Goal: Information Seeking & Learning: Learn about a topic

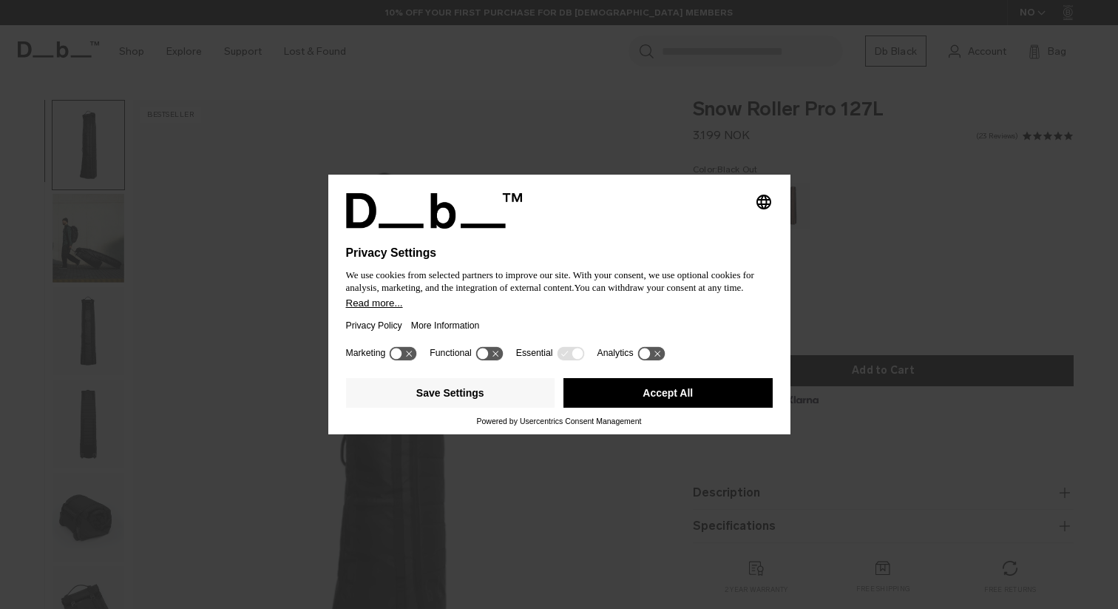
click at [654, 398] on button "Accept All" at bounding box center [668, 393] width 209 height 30
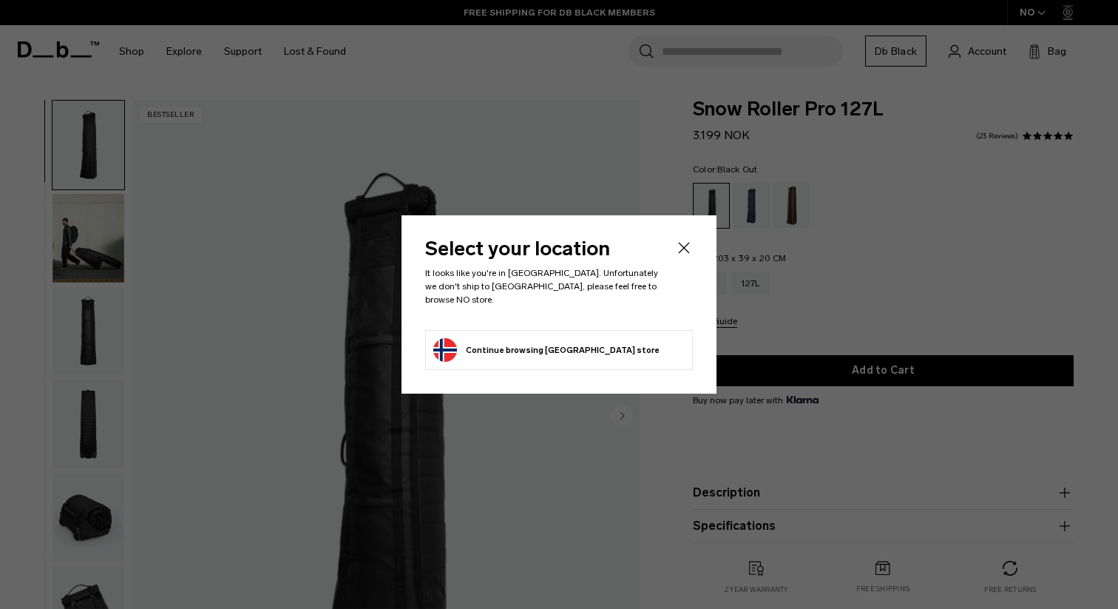
click at [679, 264] on header "Select your location It looks like you're in Australia. Unfortunately we don't …" at bounding box center [559, 284] width 268 height 91
click at [680, 255] on icon "Close" at bounding box center [684, 248] width 18 height 18
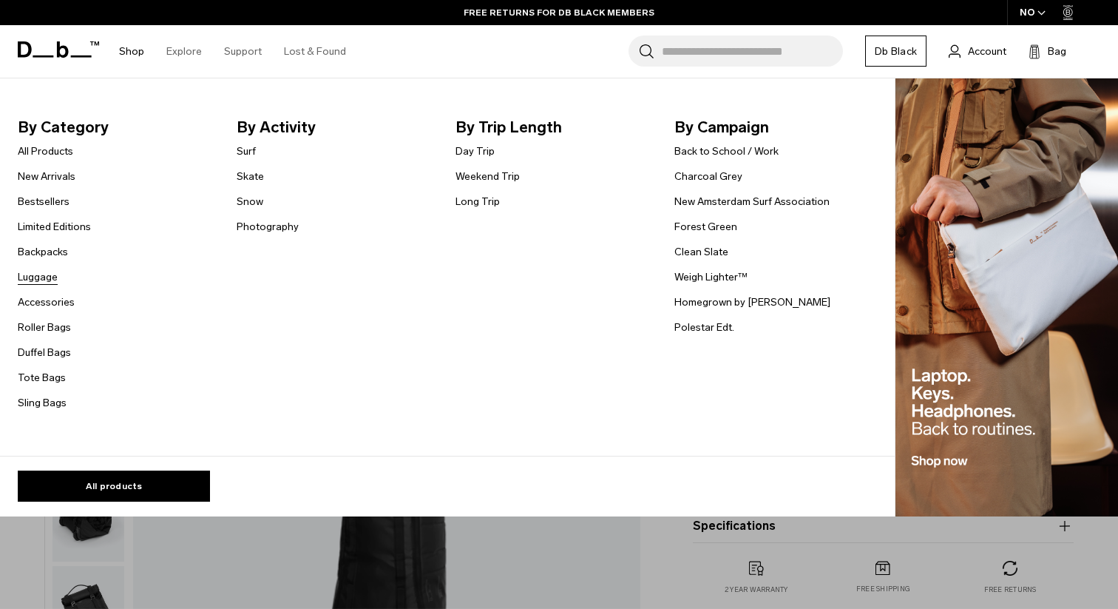
click at [44, 276] on link "Luggage" at bounding box center [38, 277] width 40 height 16
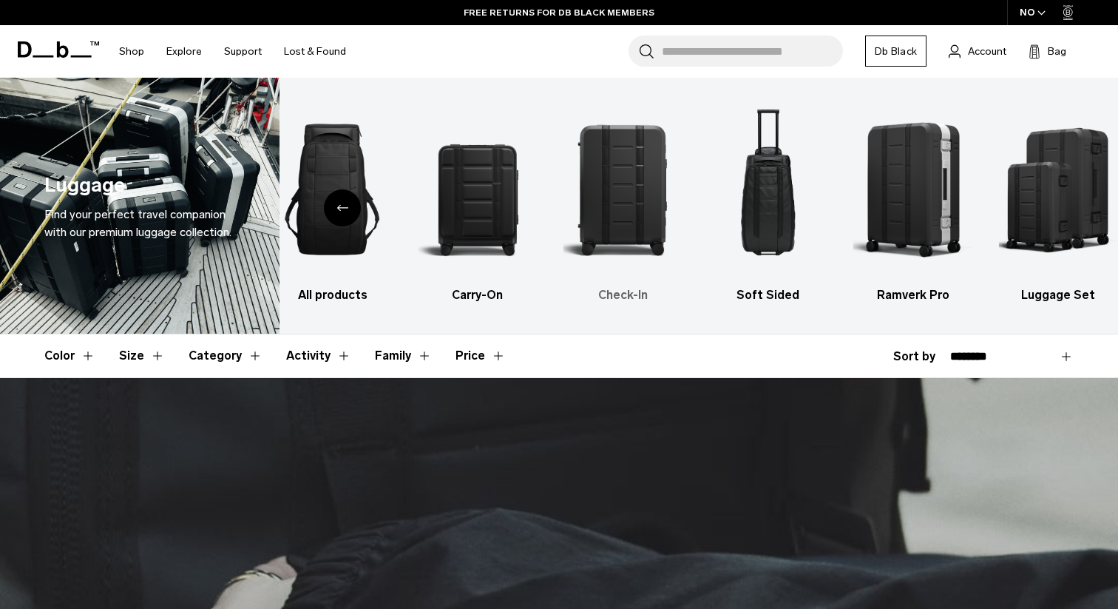
click at [606, 192] on img "3 / 6" at bounding box center [623, 189] width 119 height 179
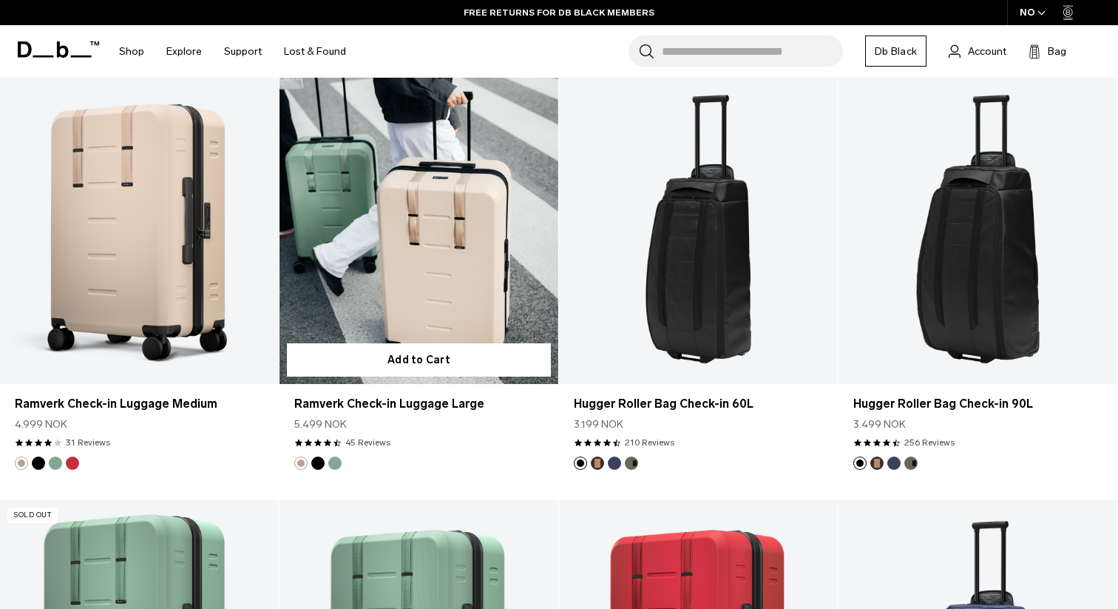
scroll to position [1148, 0]
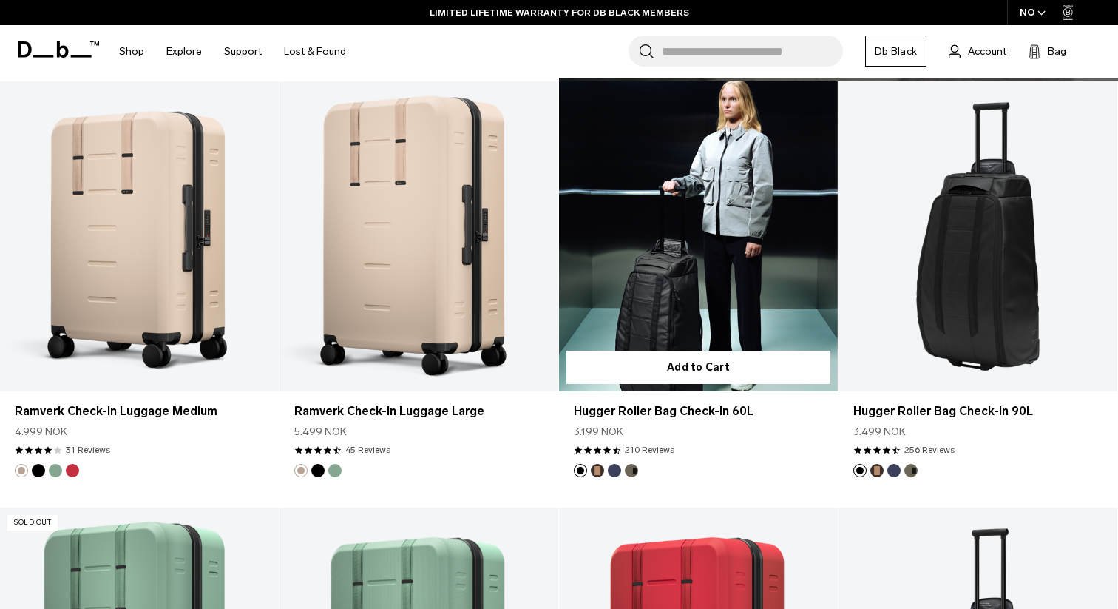
click at [736, 255] on link "Hugger Roller Bag Check-in 60L" at bounding box center [698, 236] width 279 height 310
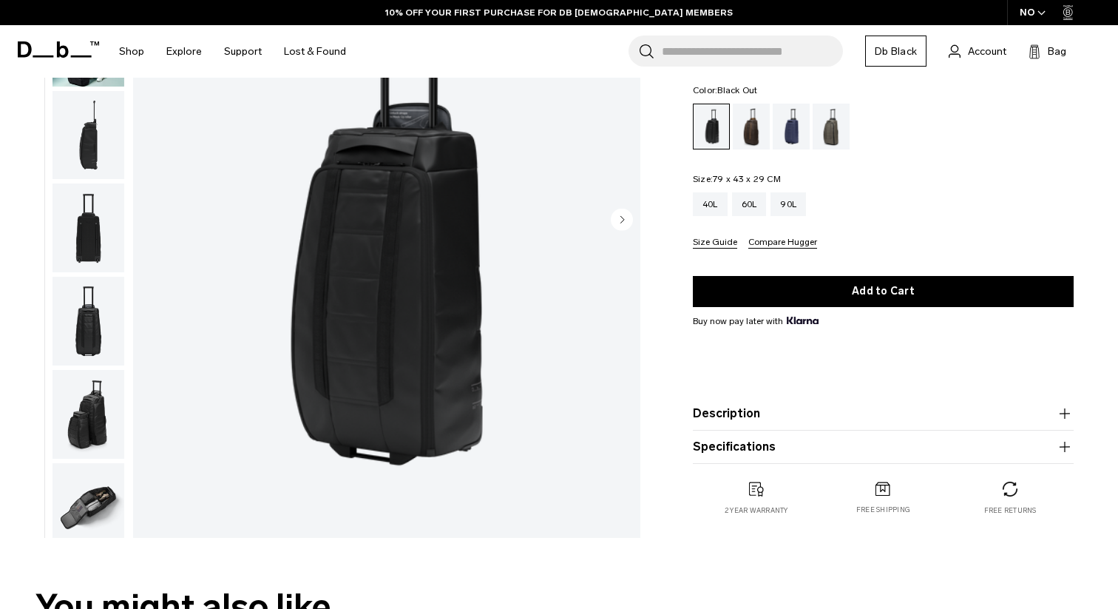
click at [618, 217] on circle "Next slide" at bounding box center [622, 219] width 22 height 22
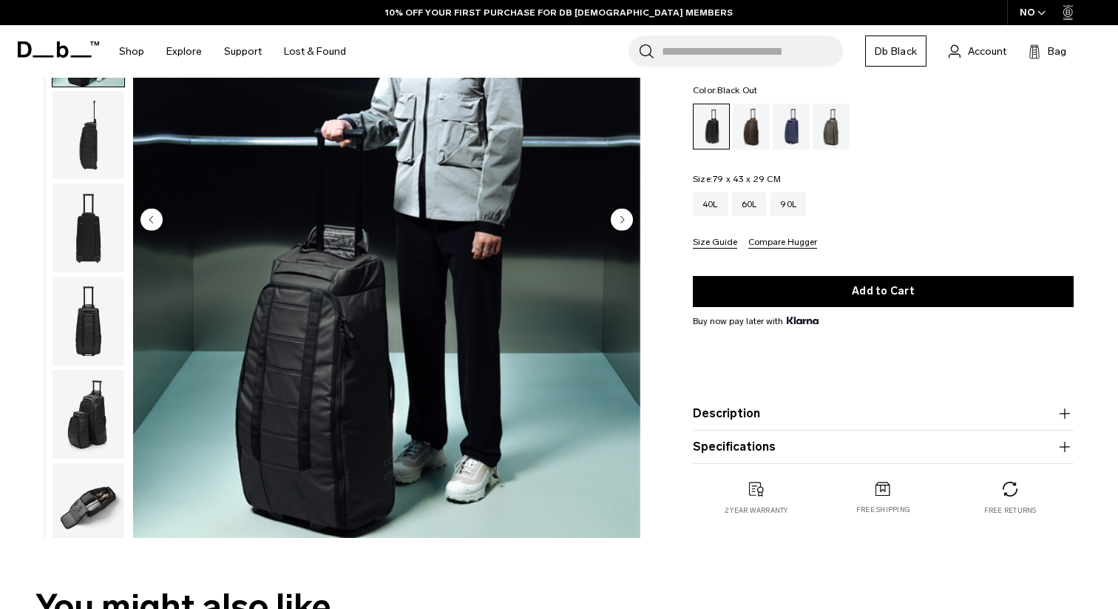
scroll to position [93, 0]
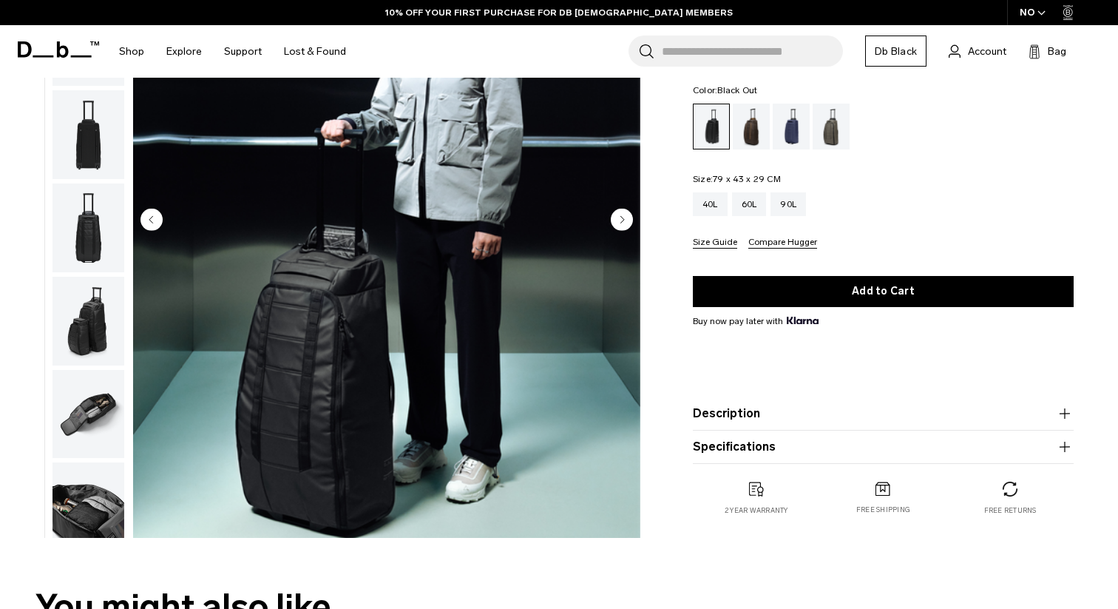
click at [618, 217] on circle "Next slide" at bounding box center [622, 219] width 22 height 22
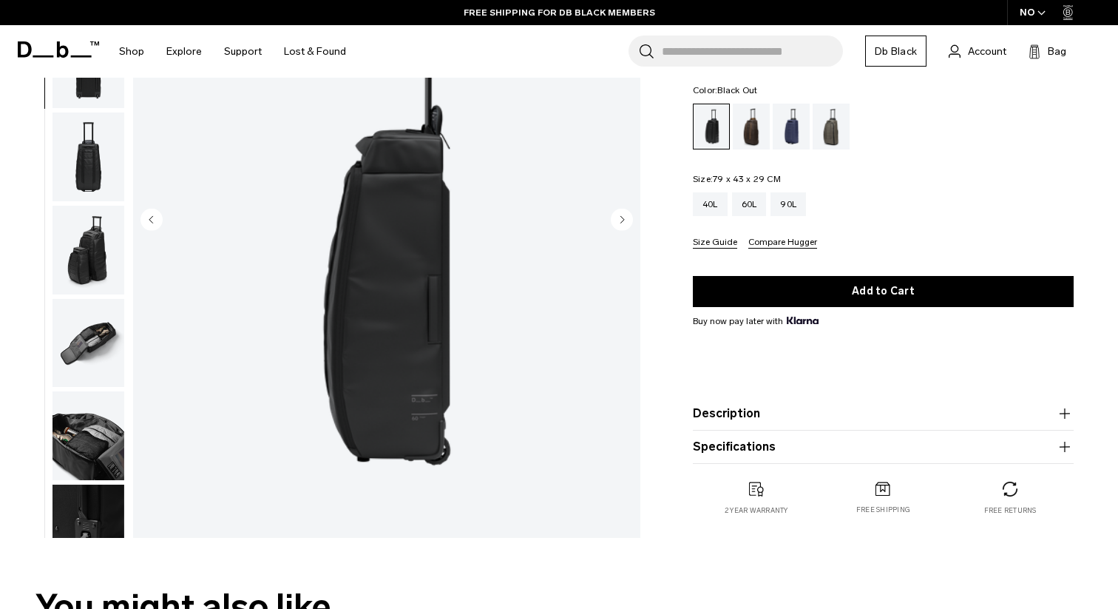
scroll to position [186, 0]
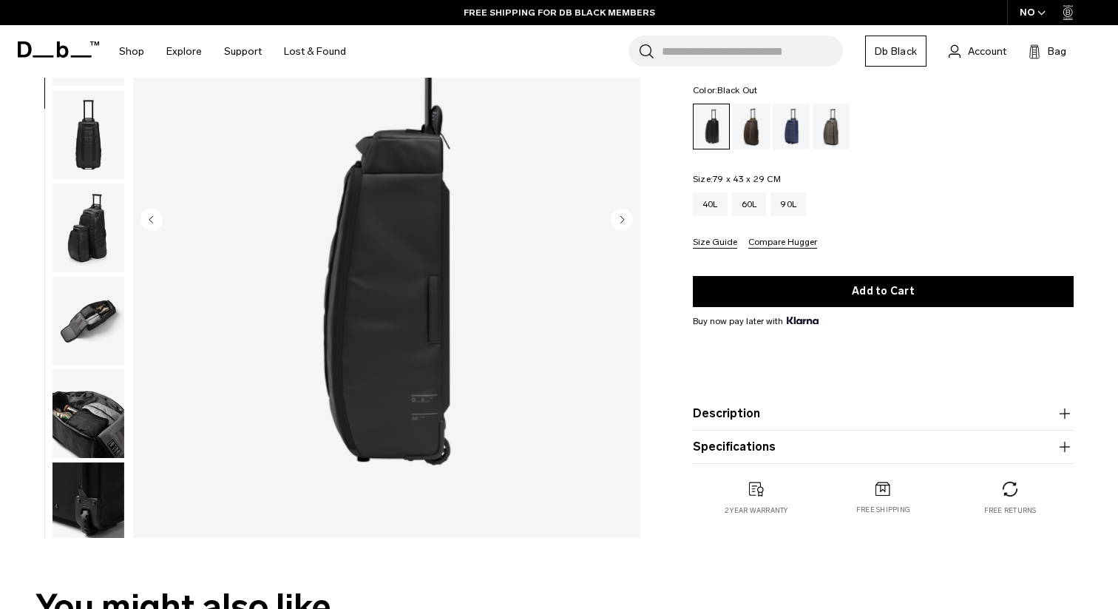
click at [618, 217] on circle "Next slide" at bounding box center [622, 219] width 22 height 22
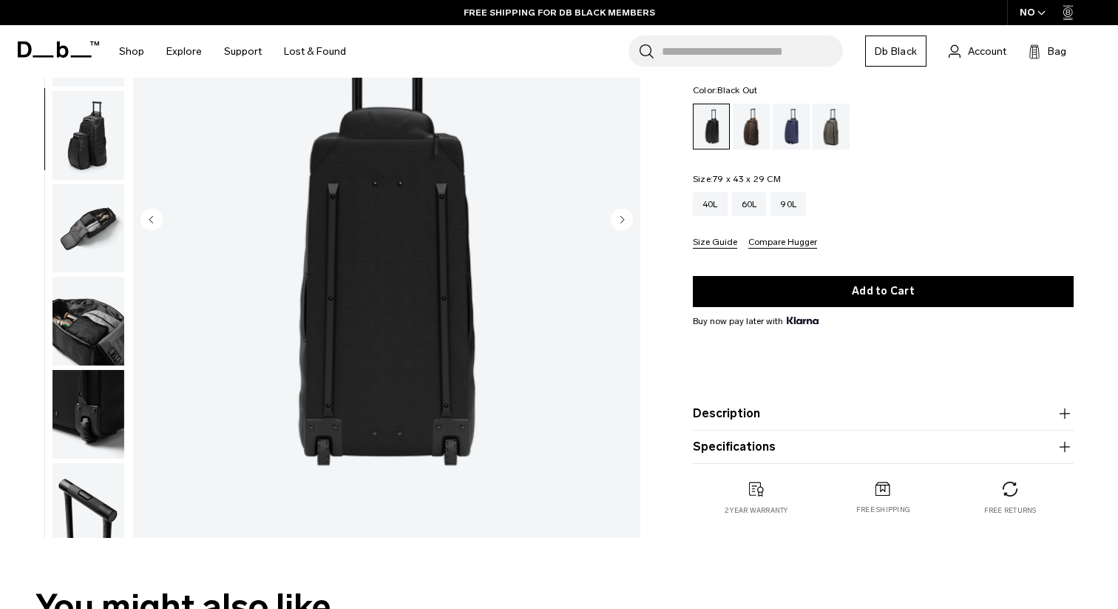
click at [618, 217] on circle "Next slide" at bounding box center [622, 219] width 22 height 22
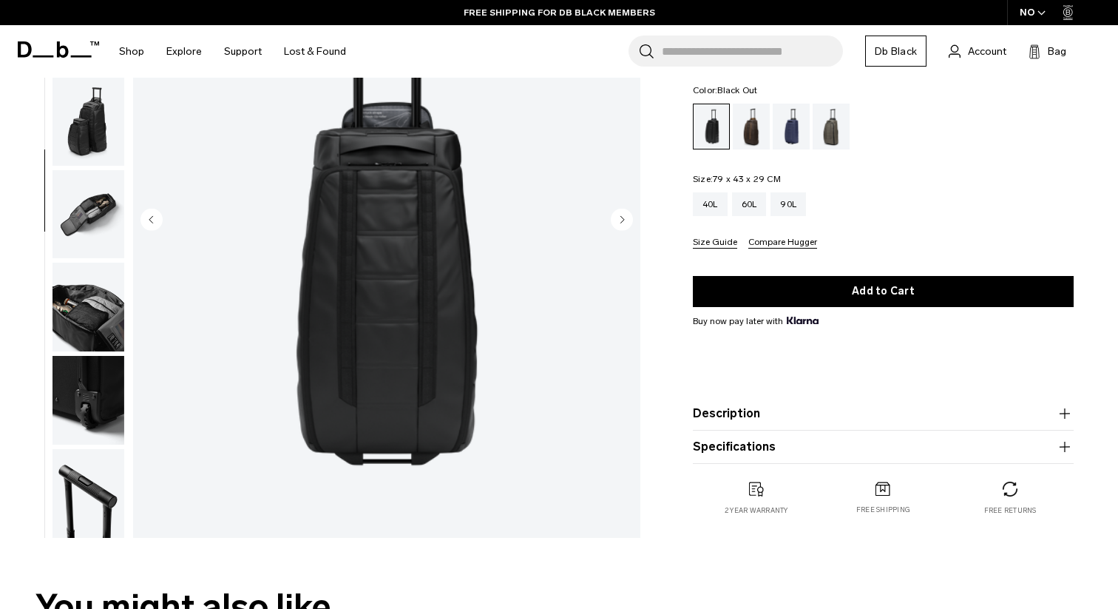
scroll to position [294, 0]
click at [618, 217] on circle "Next slide" at bounding box center [622, 219] width 22 height 22
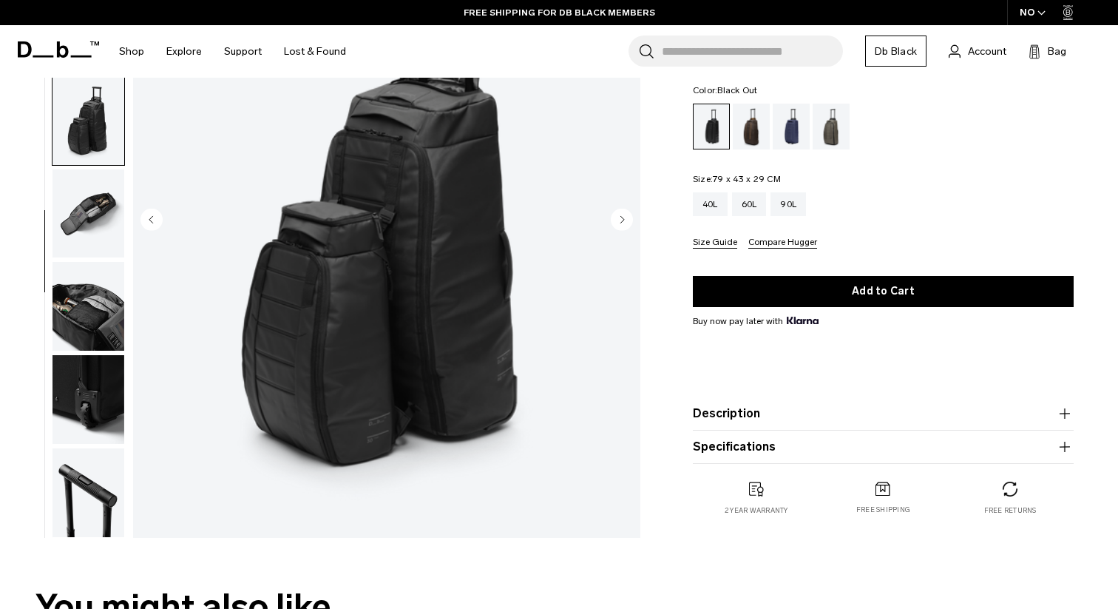
click at [618, 217] on circle "Next slide" at bounding box center [622, 219] width 22 height 22
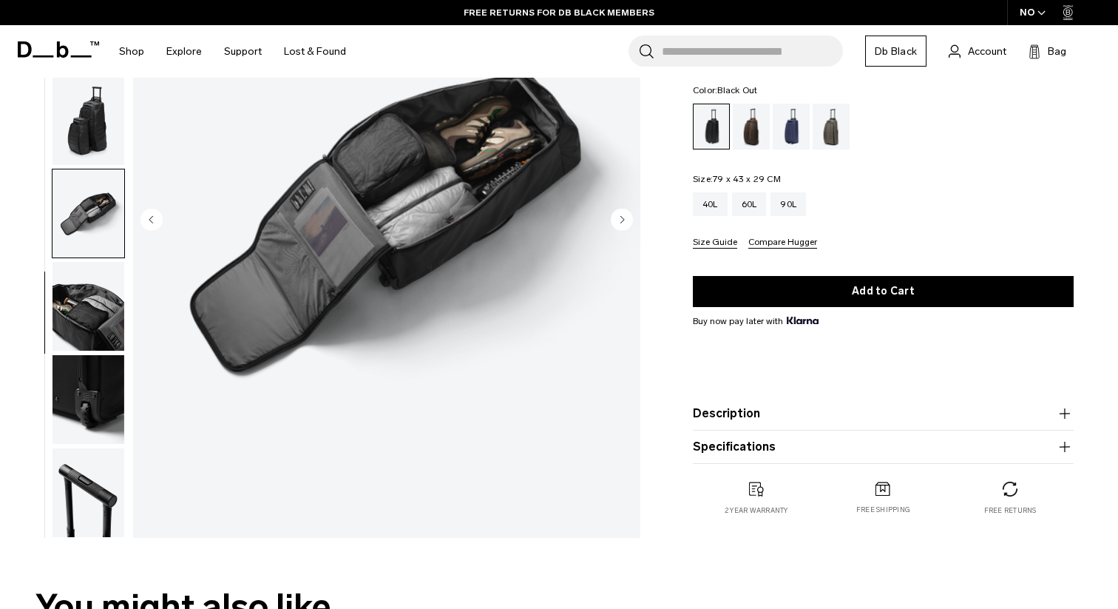
click at [618, 217] on circle "Next slide" at bounding box center [622, 219] width 22 height 22
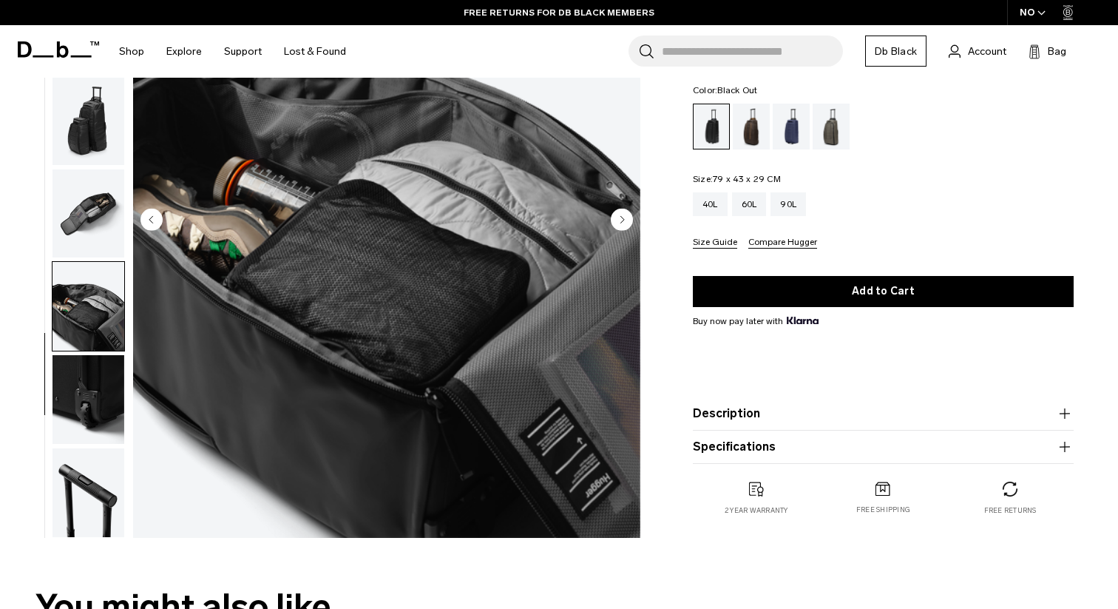
click at [618, 217] on circle "Next slide" at bounding box center [622, 219] width 22 height 22
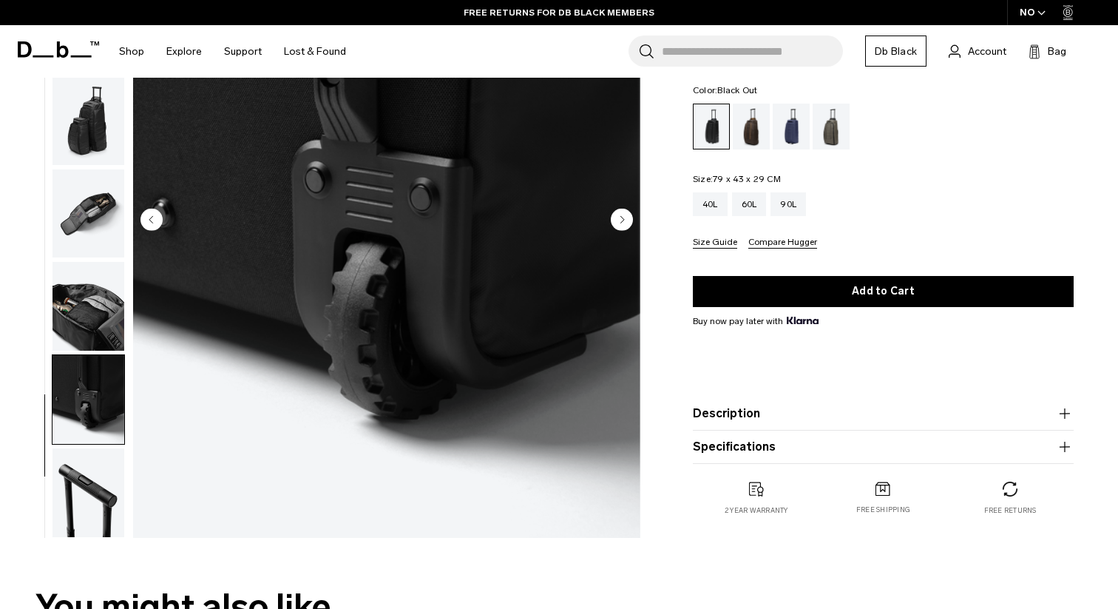
click at [618, 217] on circle "Next slide" at bounding box center [622, 219] width 22 height 22
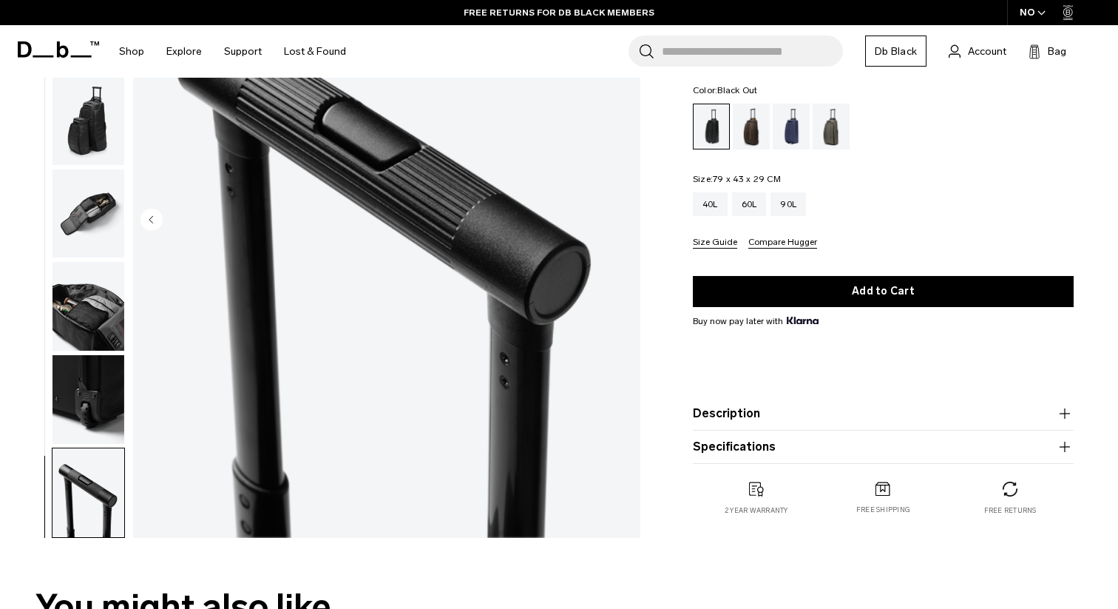
click at [618, 217] on img "10 / 10" at bounding box center [386, 221] width 507 height 634
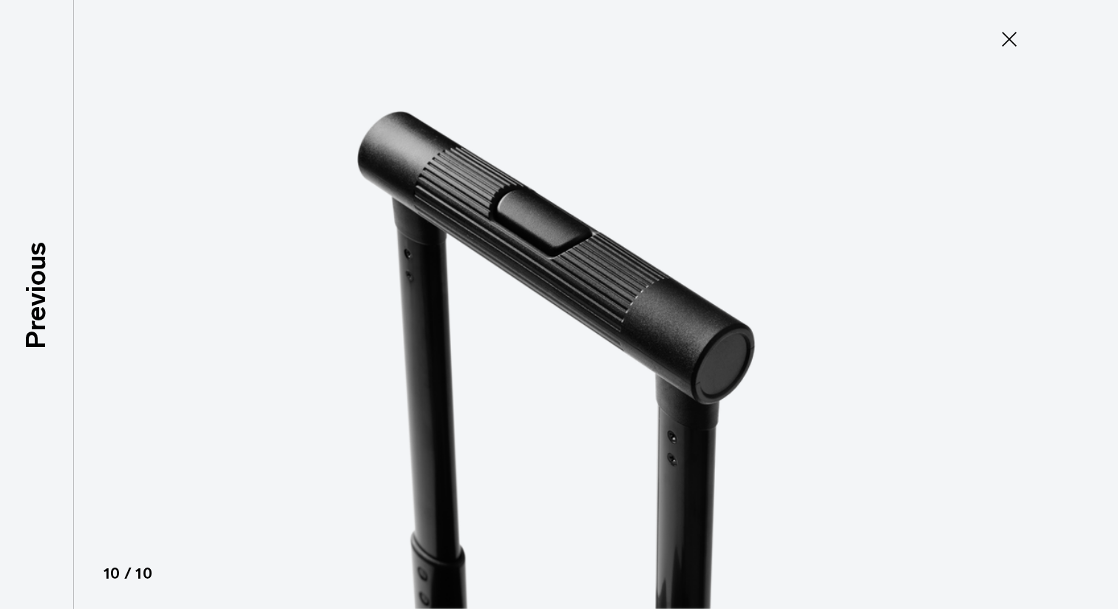
click at [1011, 36] on icon at bounding box center [1010, 39] width 24 height 24
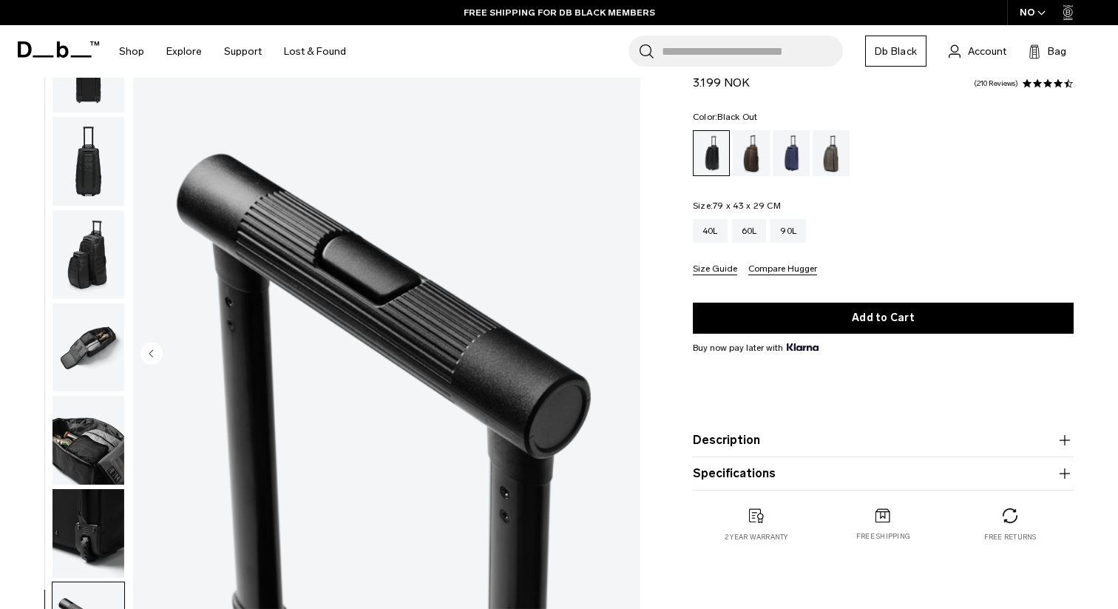
scroll to position [0, 0]
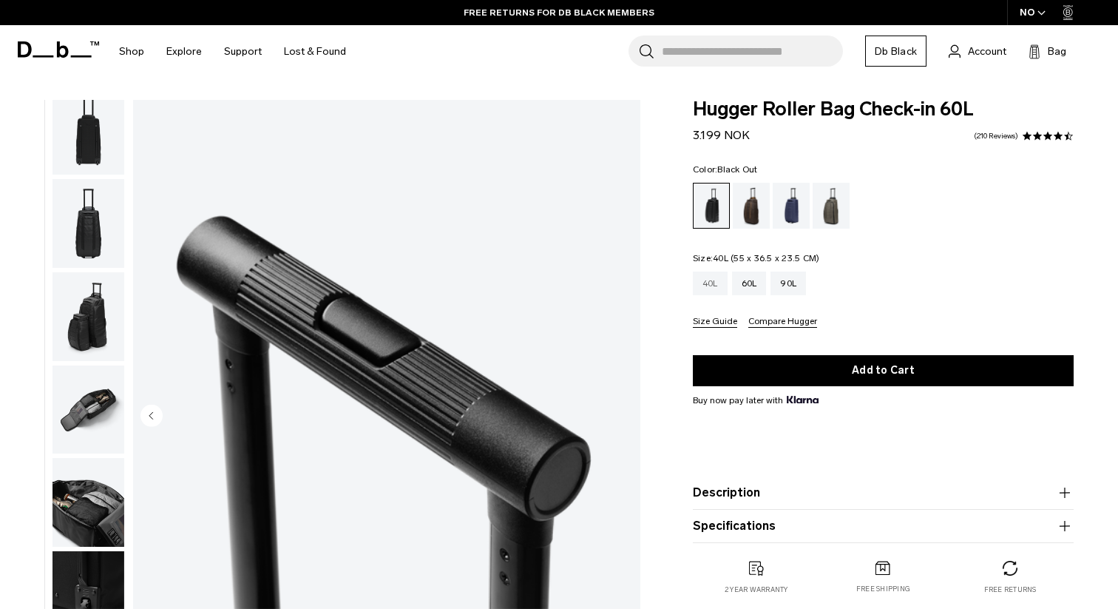
click at [716, 278] on div "40L" at bounding box center [710, 283] width 35 height 24
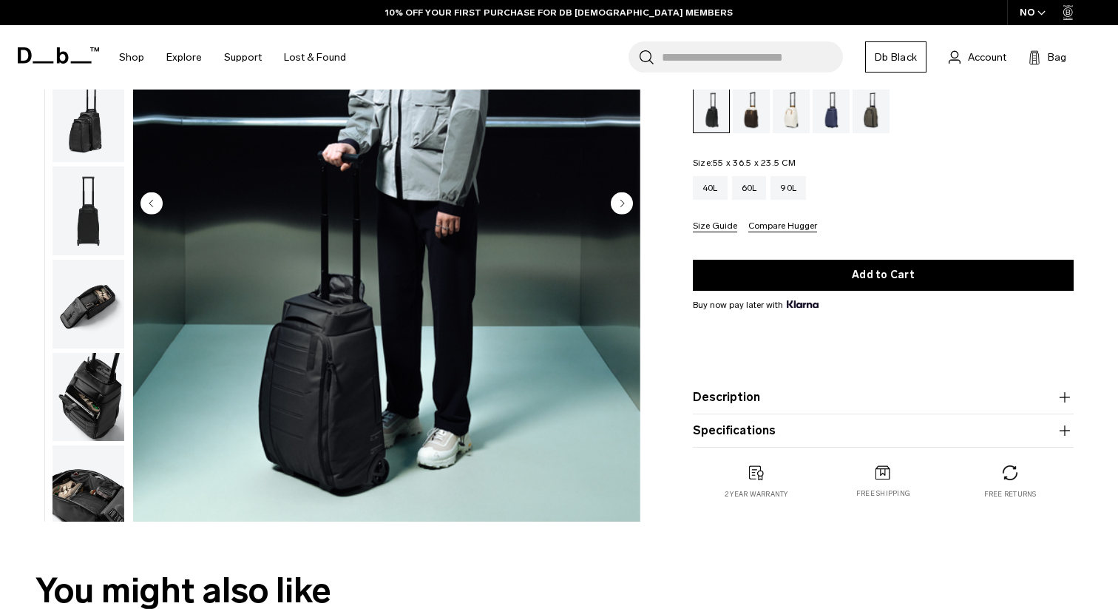
scroll to position [213, 0]
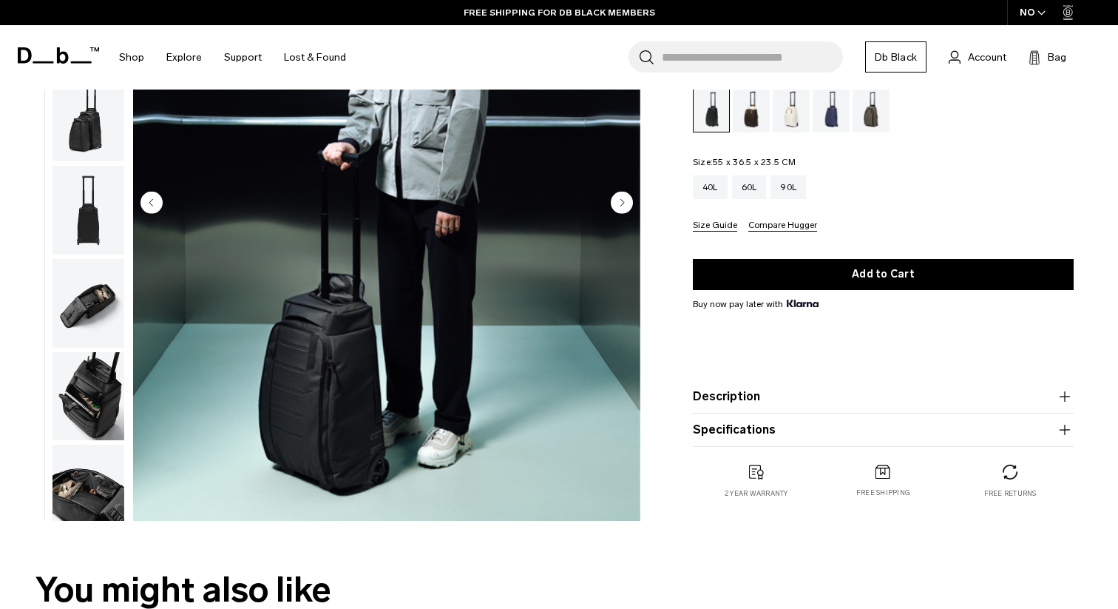
click at [101, 406] on img "button" at bounding box center [89, 396] width 72 height 89
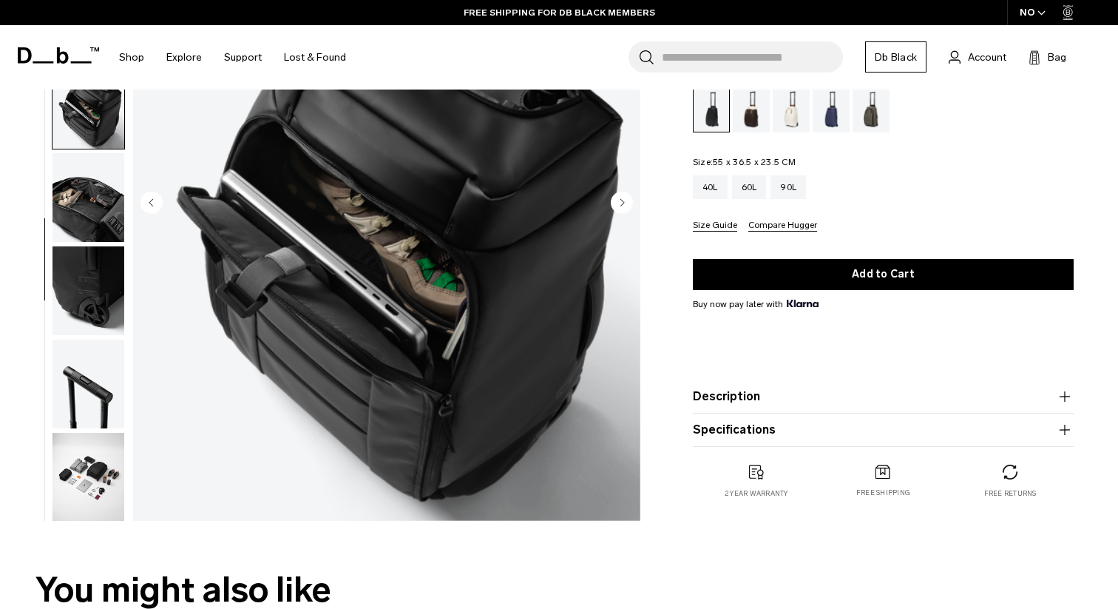
scroll to position [386, 0]
click at [94, 478] on img "button" at bounding box center [89, 476] width 72 height 89
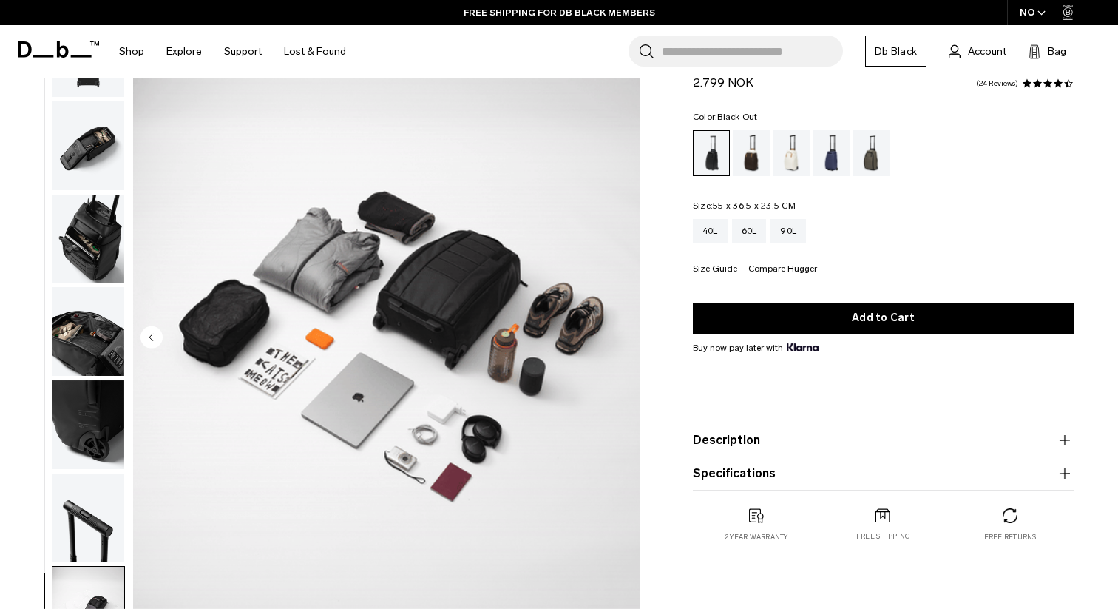
scroll to position [78, 0]
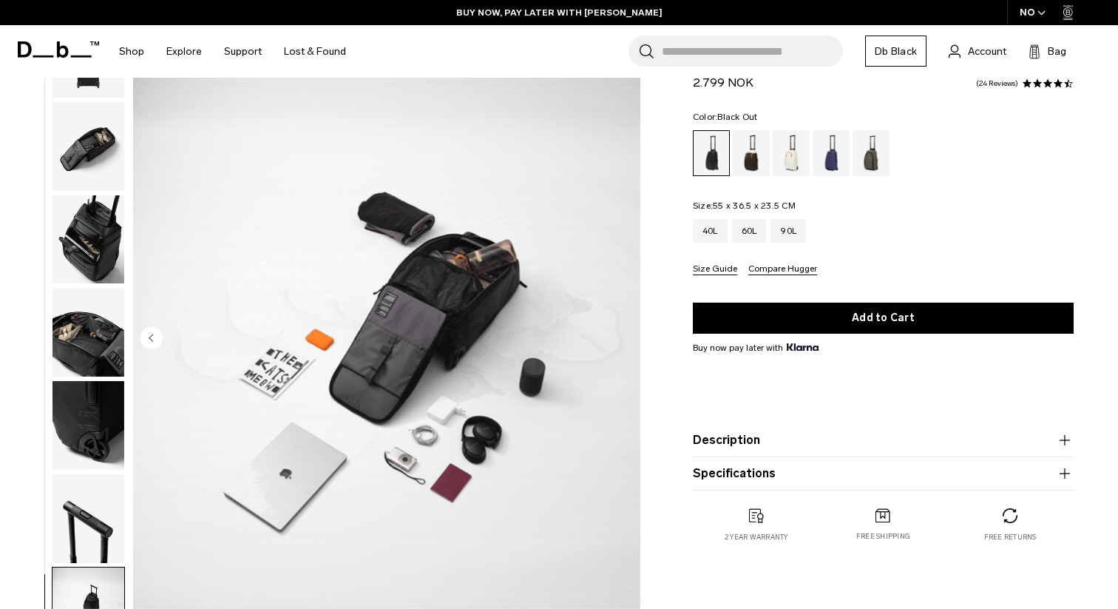
click at [95, 424] on img "button" at bounding box center [89, 425] width 72 height 89
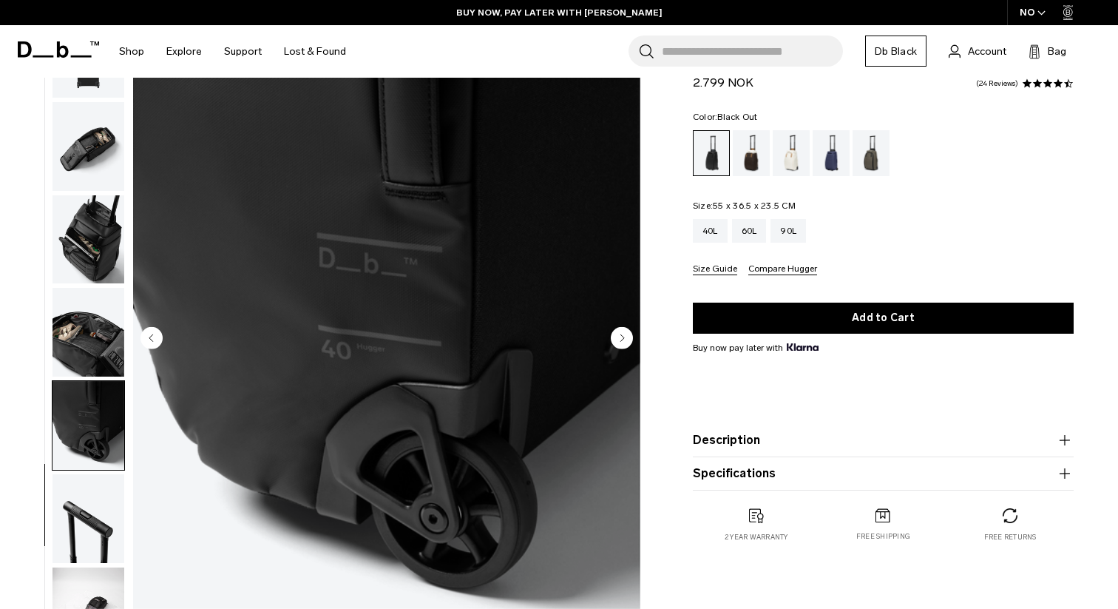
click at [78, 348] on img "button" at bounding box center [89, 332] width 72 height 89
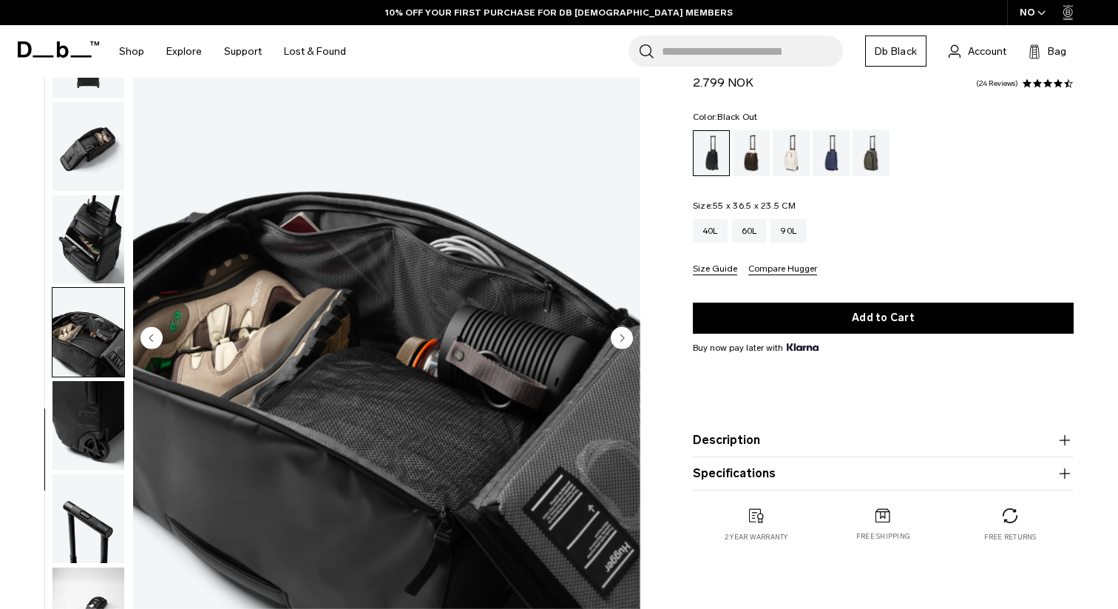
click at [98, 244] on img "button" at bounding box center [89, 239] width 72 height 89
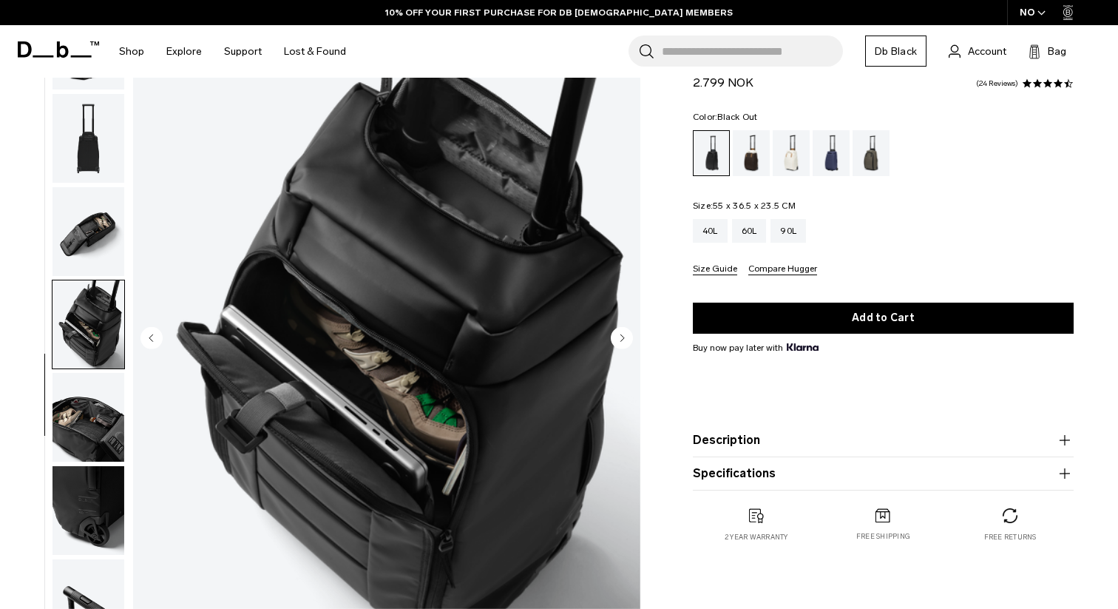
scroll to position [296, 0]
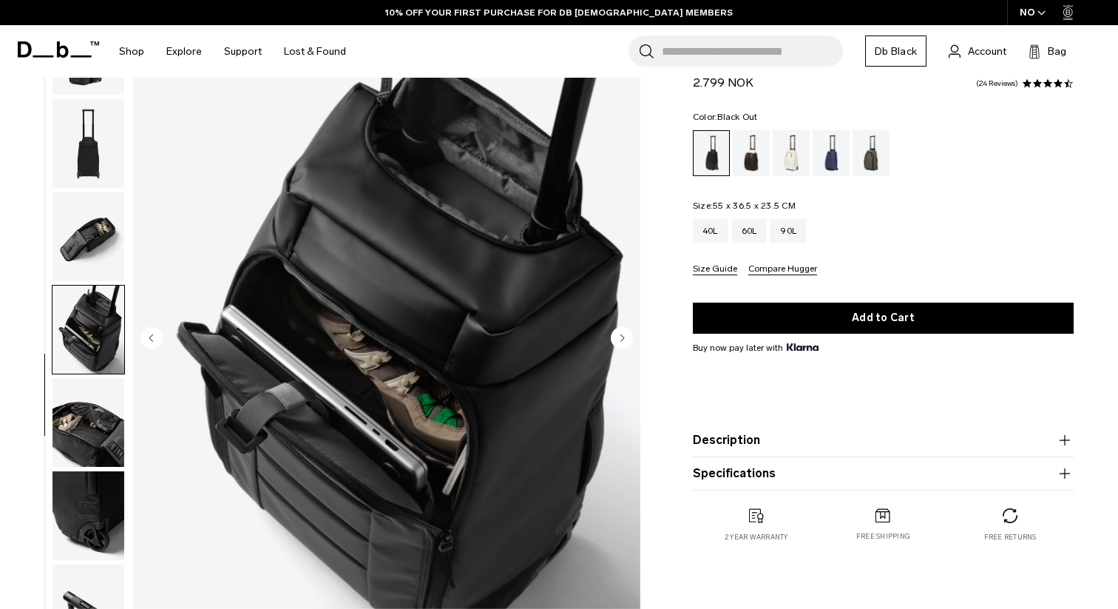
click at [96, 226] on img "button" at bounding box center [89, 236] width 72 height 89
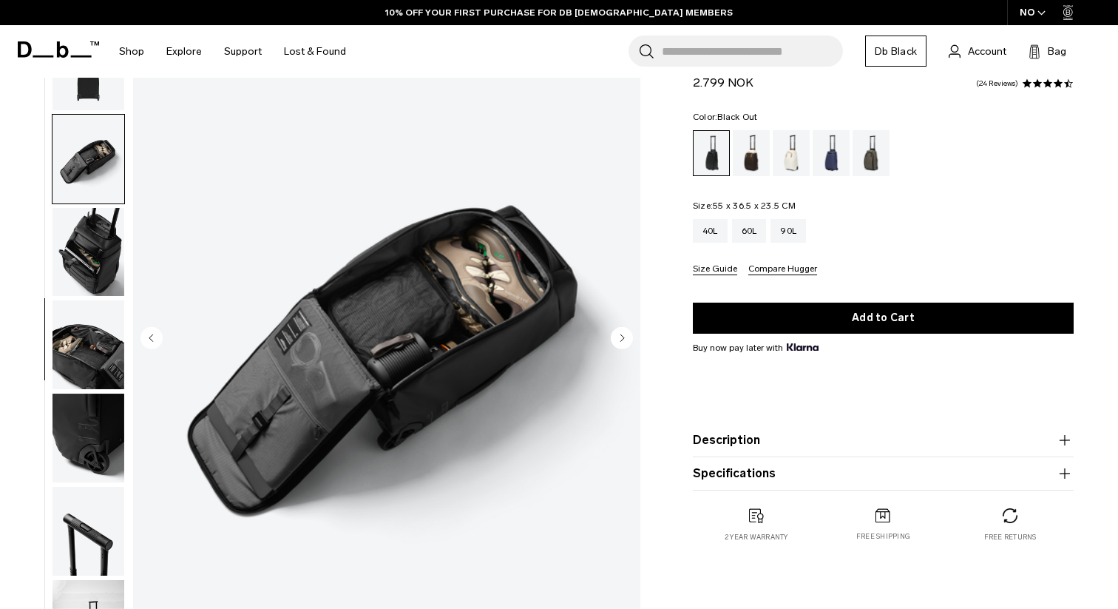
scroll to position [386, 0]
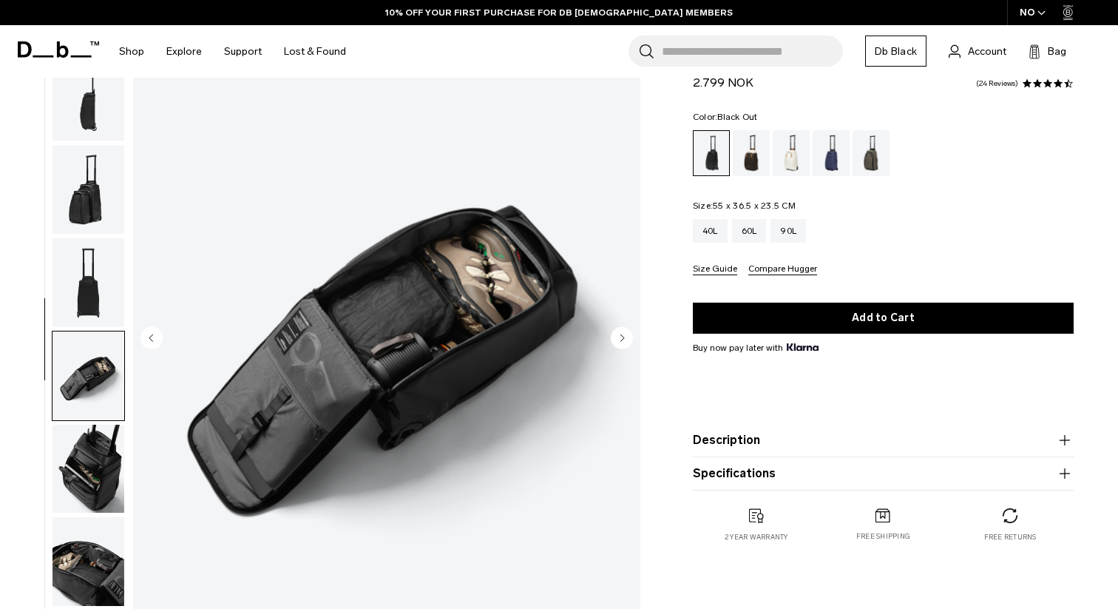
click at [97, 260] on img "button" at bounding box center [89, 282] width 72 height 89
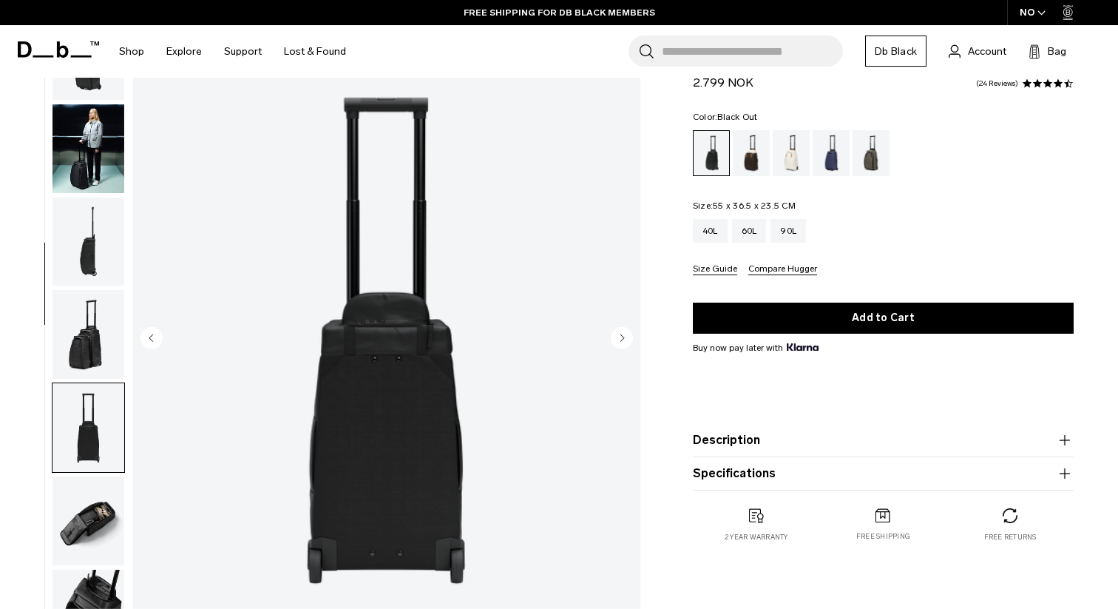
scroll to position [0, 0]
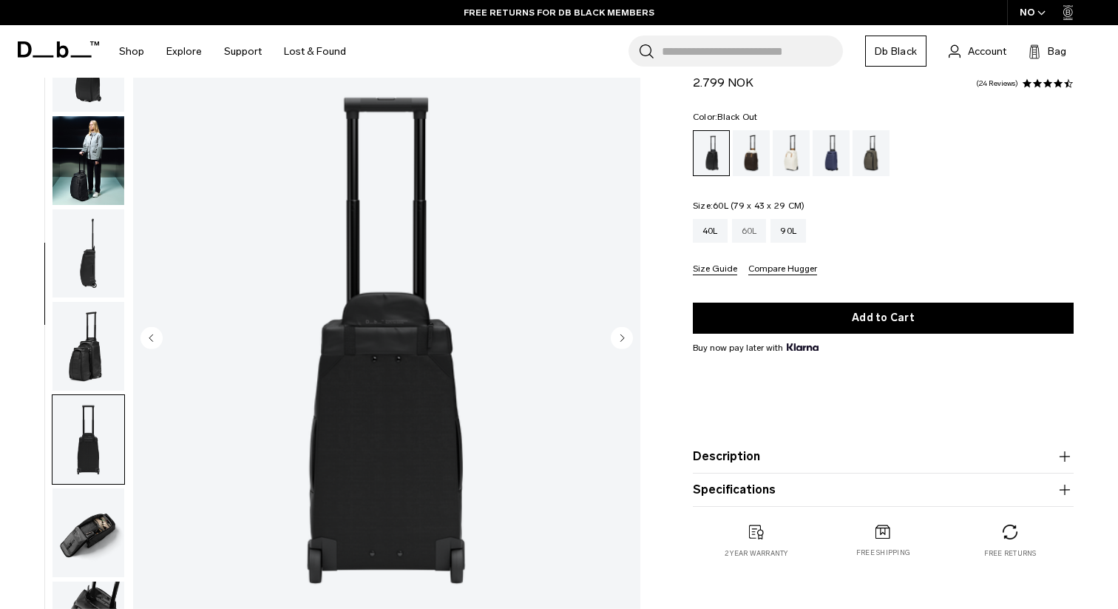
click at [747, 228] on div "60L" at bounding box center [749, 231] width 35 height 24
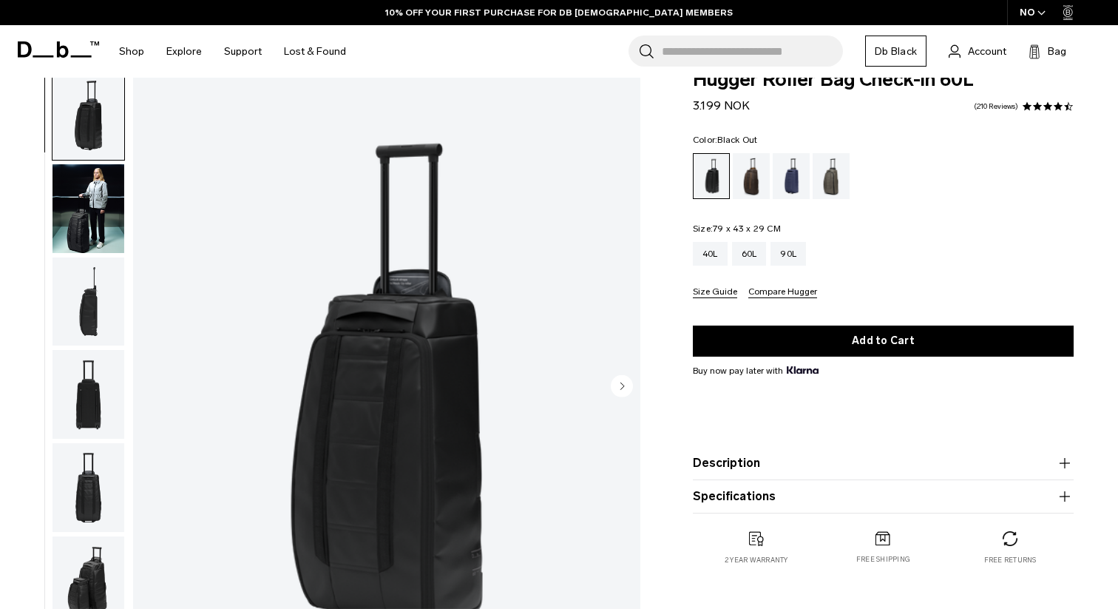
scroll to position [36, 0]
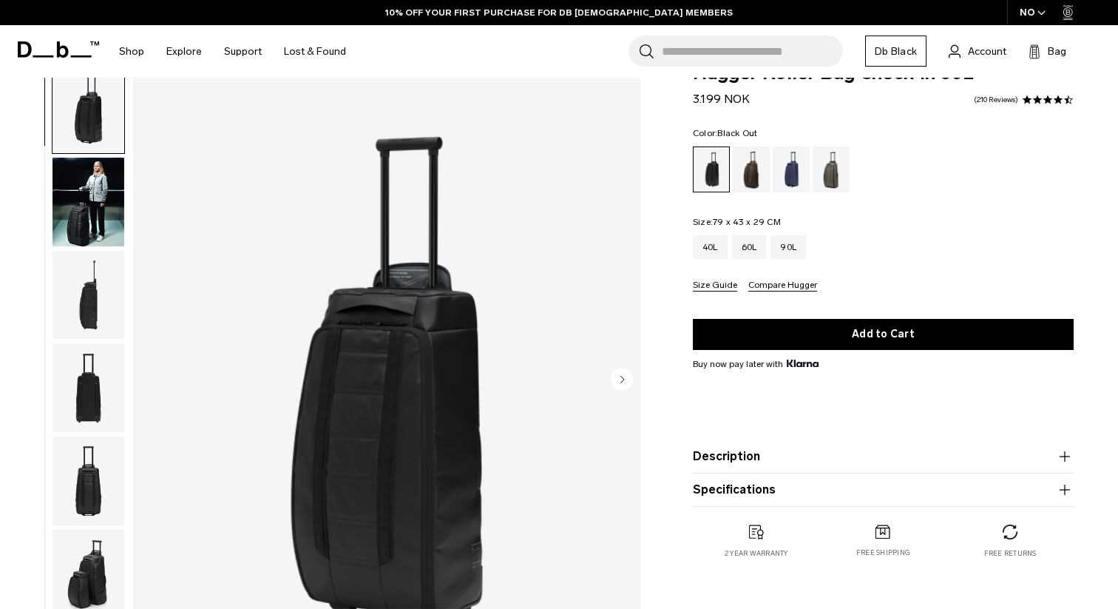
click at [99, 222] on img "button" at bounding box center [89, 202] width 72 height 89
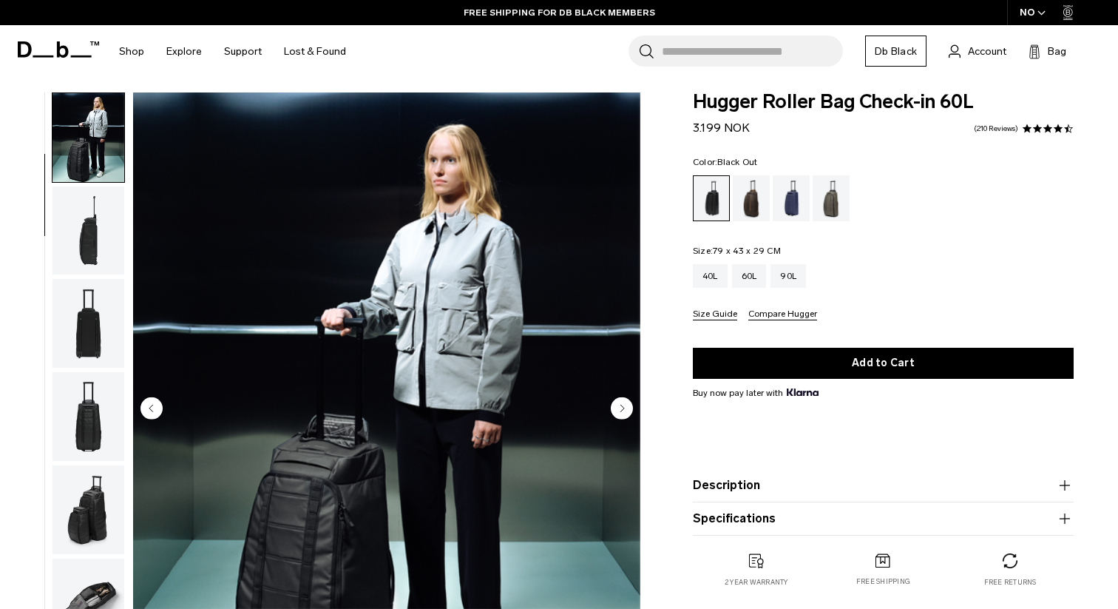
scroll to position [0, 0]
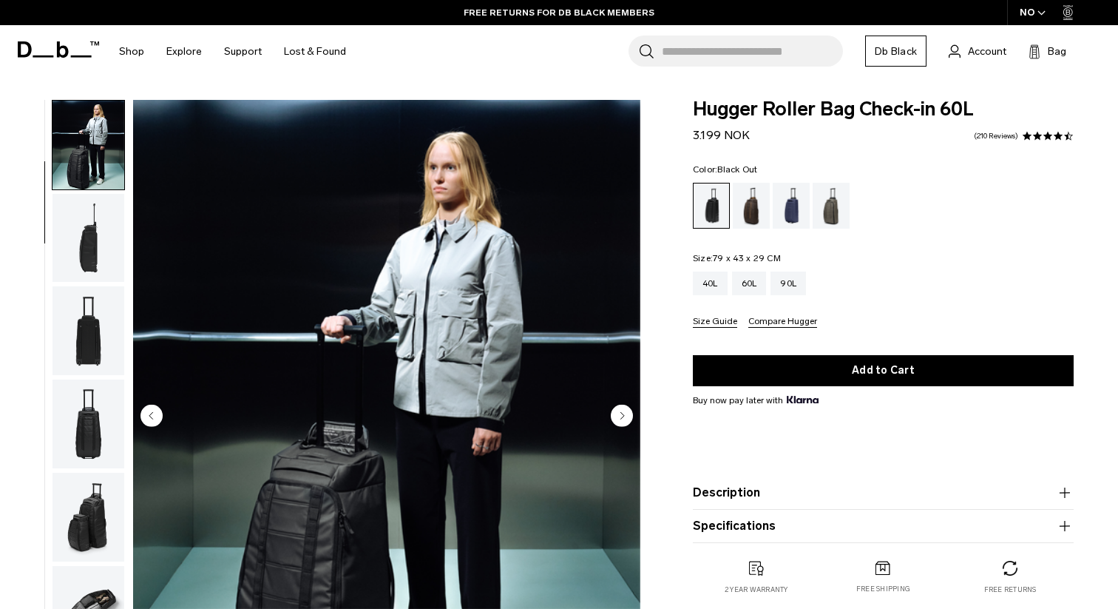
click at [622, 413] on circle "Next slide" at bounding box center [622, 415] width 22 height 22
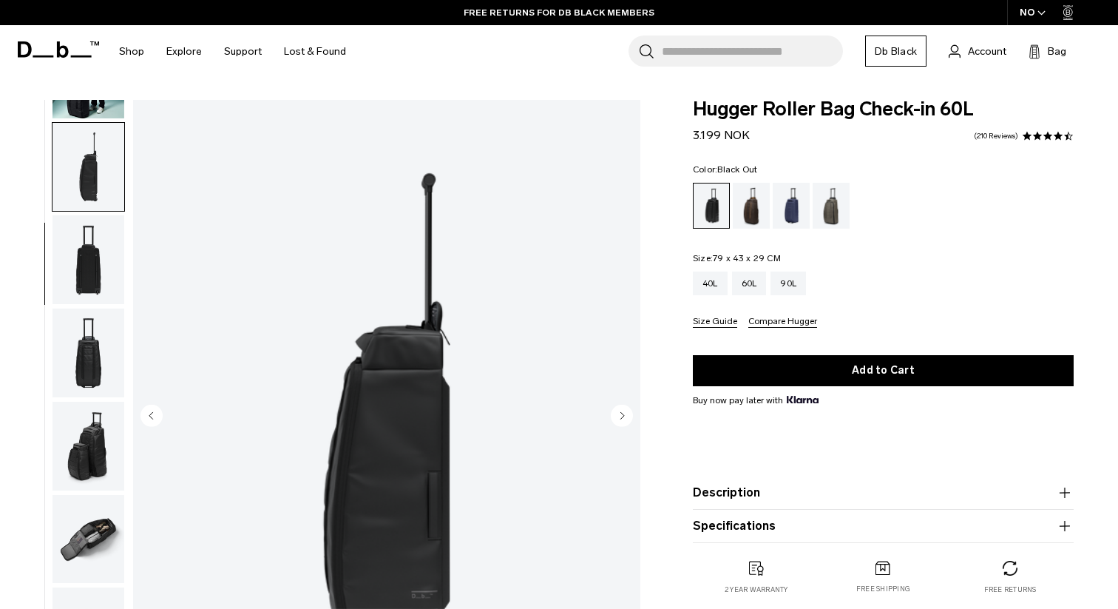
scroll to position [186, 0]
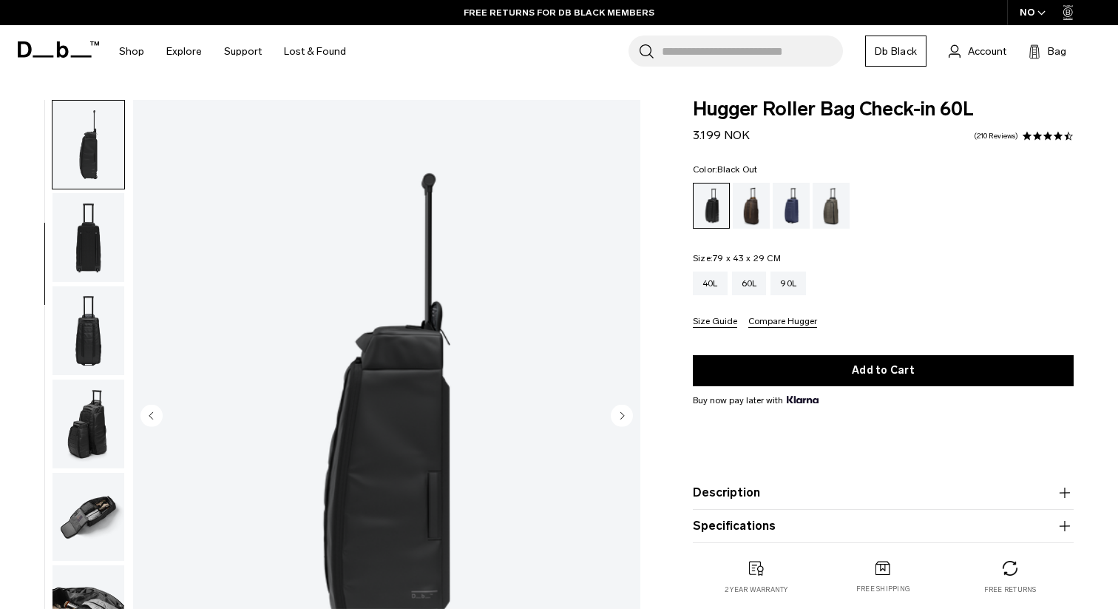
click at [622, 413] on circle "Next slide" at bounding box center [622, 415] width 22 height 22
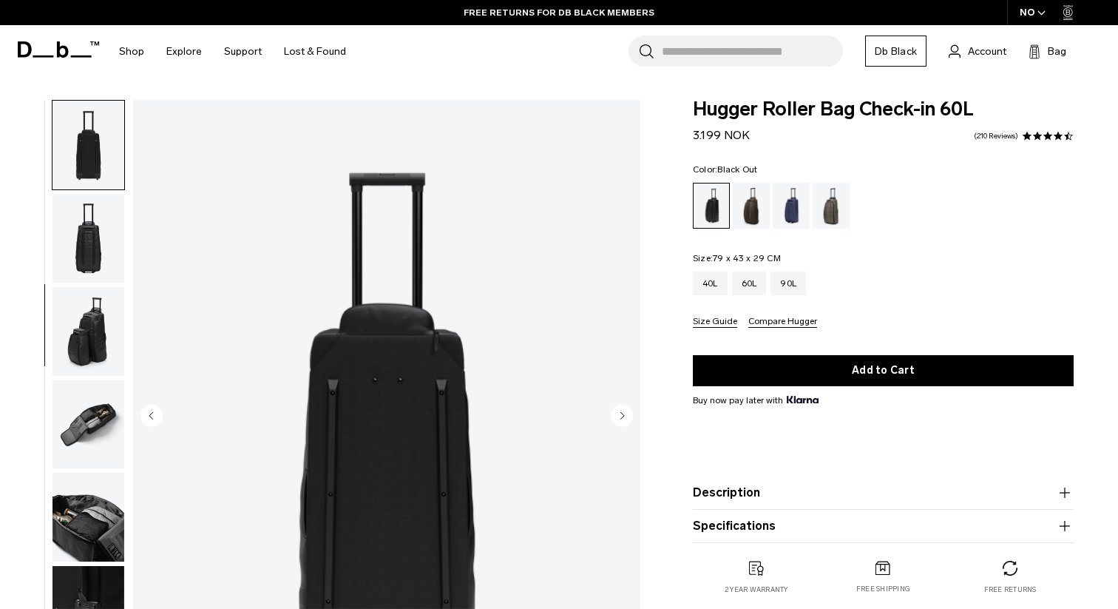
click at [622, 413] on circle "Next slide" at bounding box center [622, 415] width 22 height 22
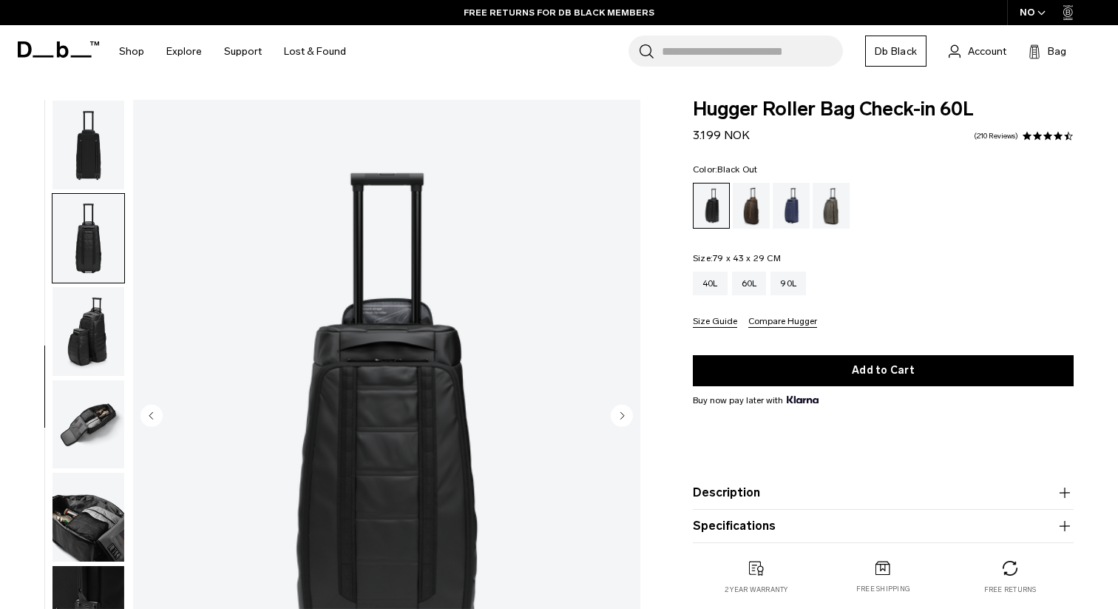
scroll to position [294, 0]
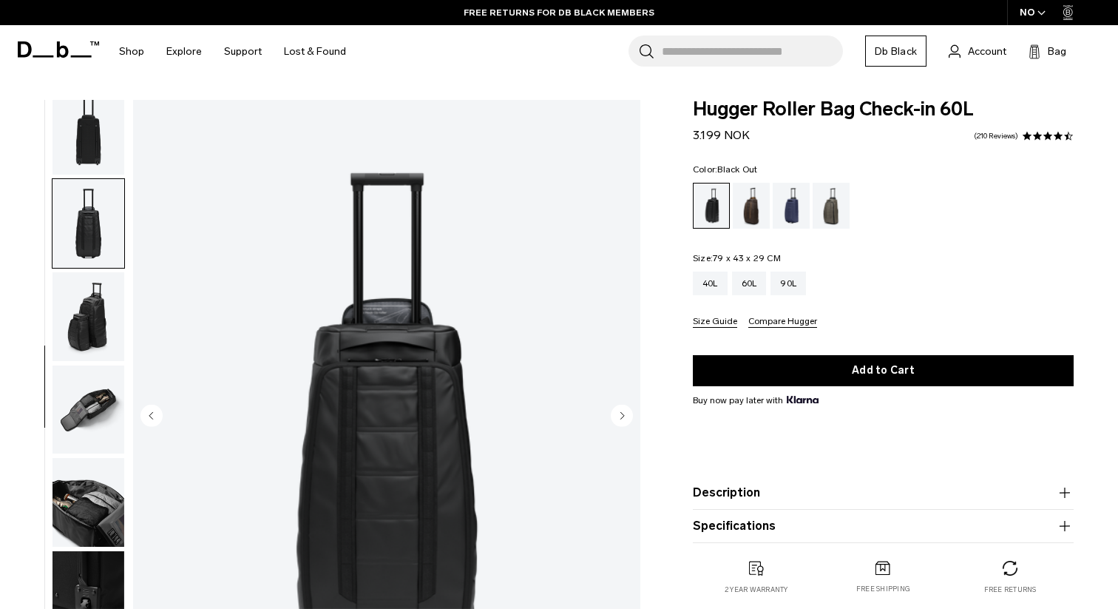
click at [622, 413] on circle "Next slide" at bounding box center [622, 415] width 22 height 22
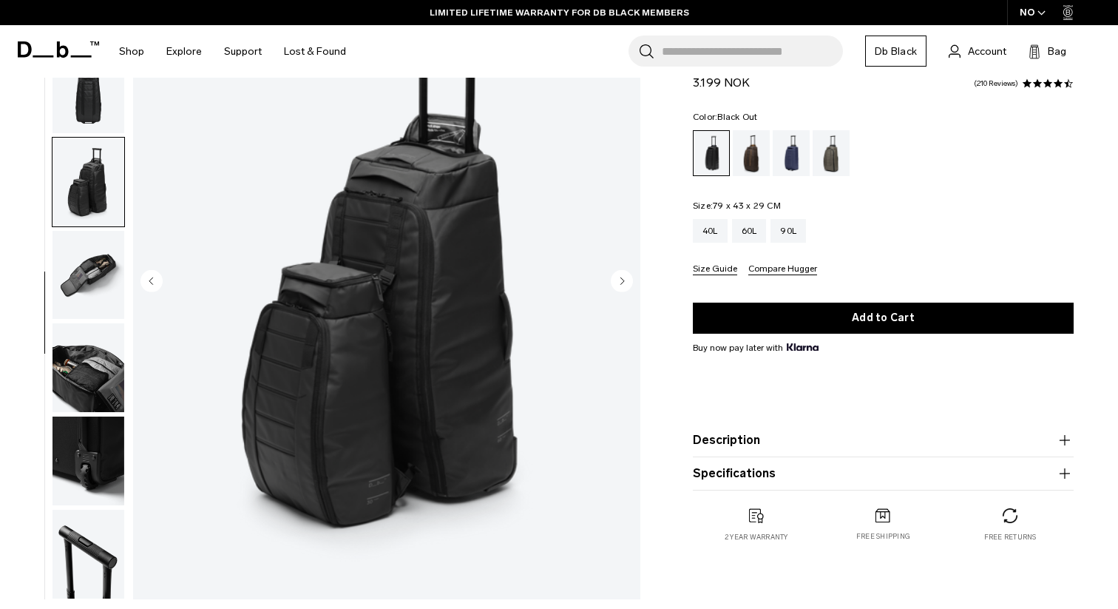
scroll to position [166, 0]
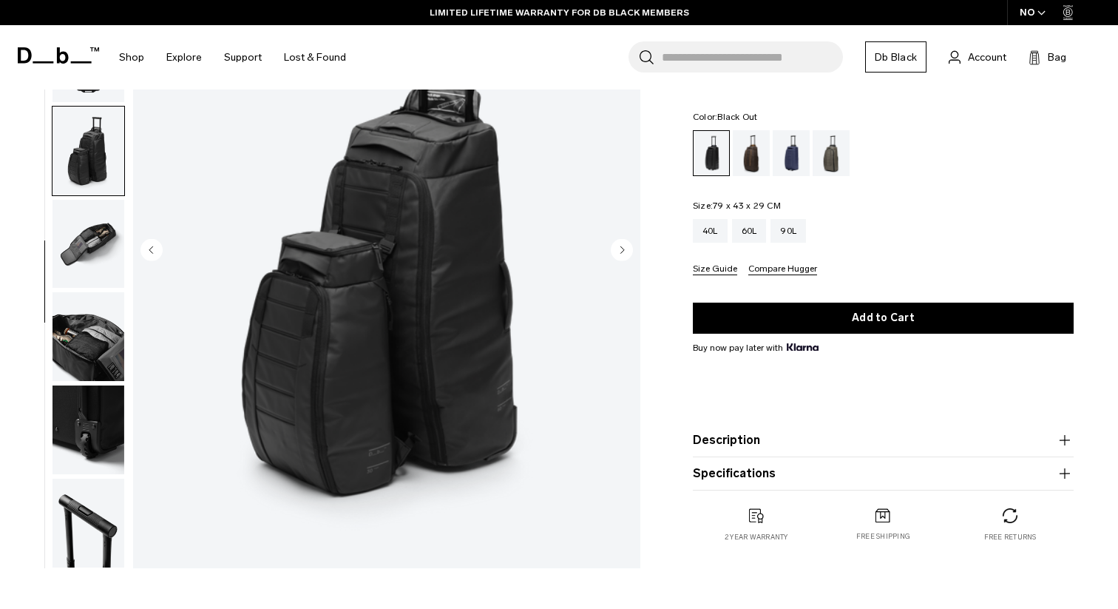
click at [620, 253] on circle "Next slide" at bounding box center [622, 249] width 22 height 22
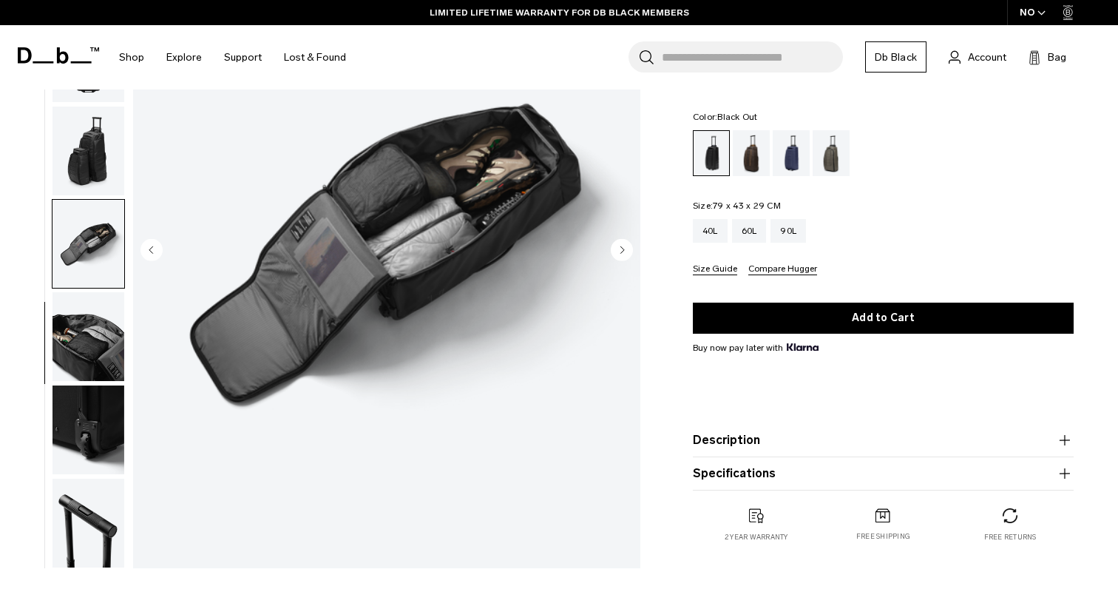
click at [620, 253] on circle "Next slide" at bounding box center [622, 249] width 22 height 22
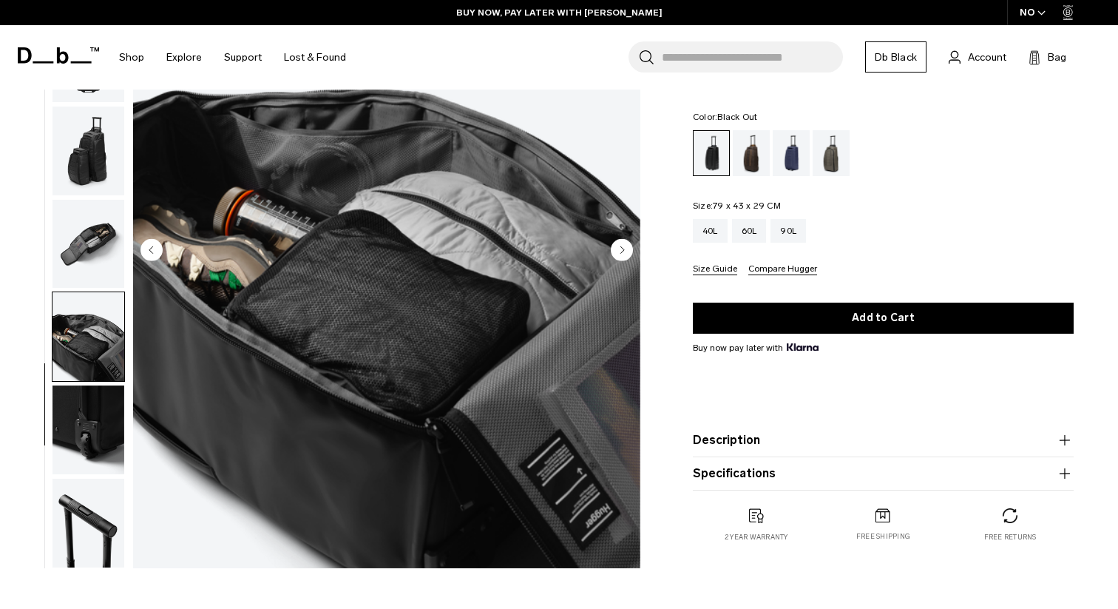
click at [620, 253] on circle "Next slide" at bounding box center [622, 249] width 22 height 22
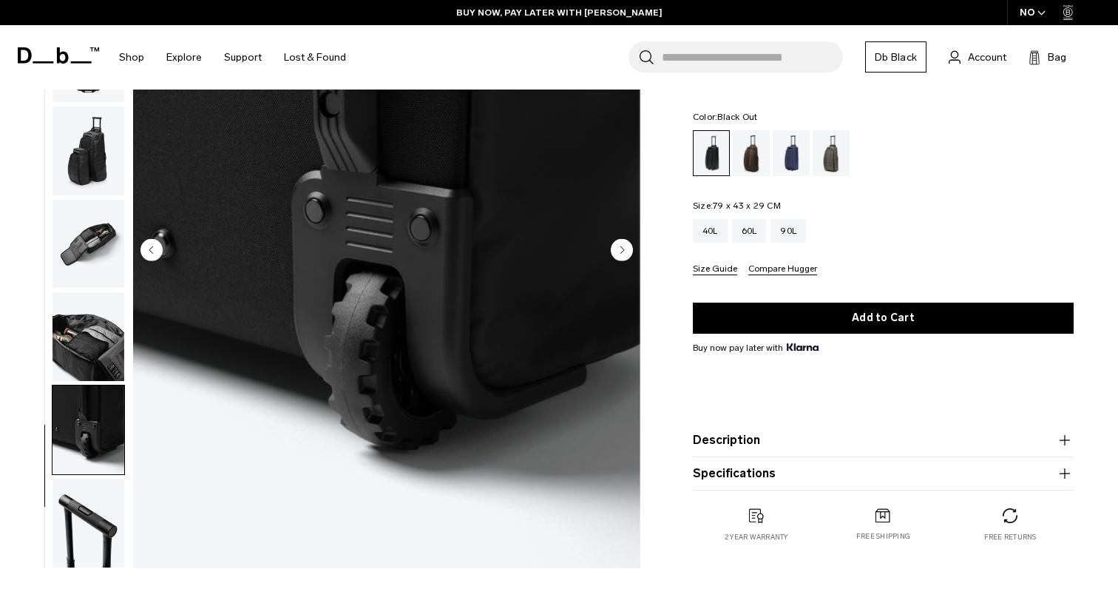
click at [620, 253] on circle "Next slide" at bounding box center [622, 249] width 22 height 22
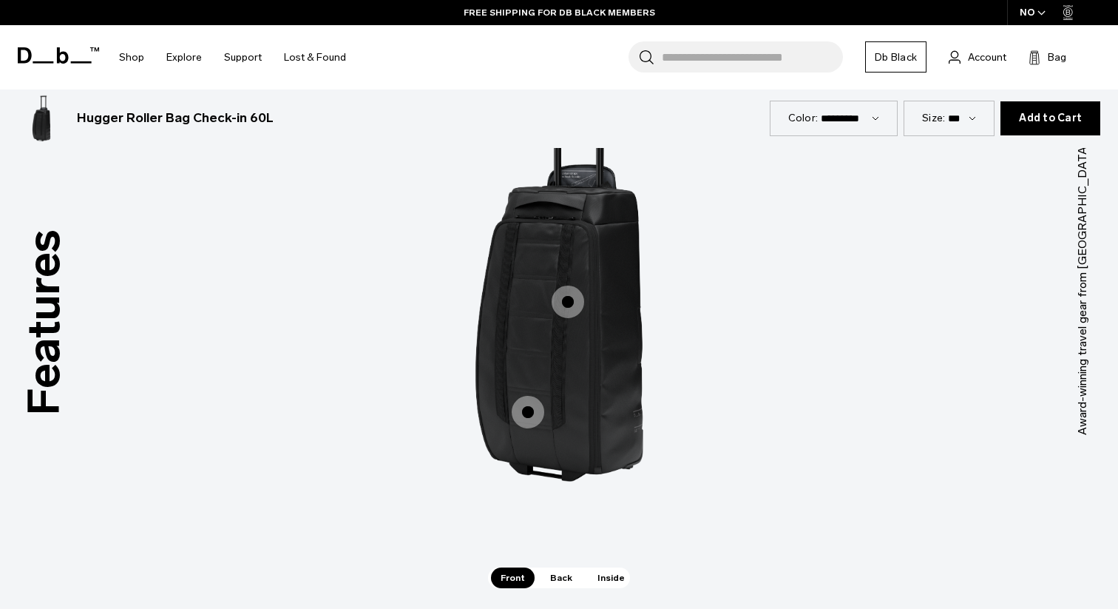
scroll to position [1894, 0]
click at [530, 416] on span "1 / 3" at bounding box center [528, 412] width 33 height 33
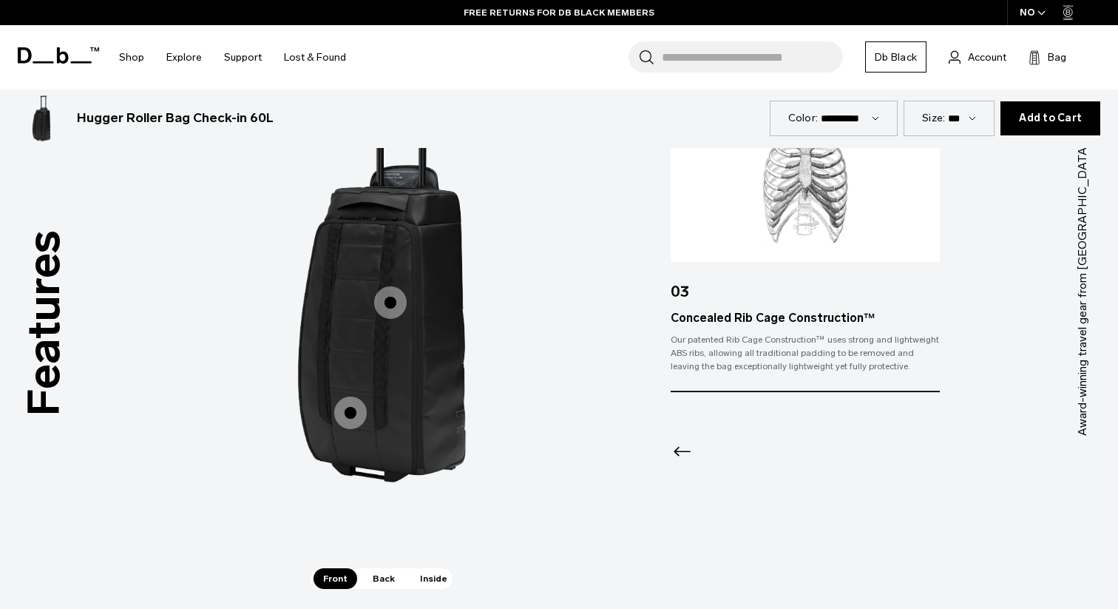
click at [395, 305] on span "1 / 3" at bounding box center [390, 302] width 33 height 33
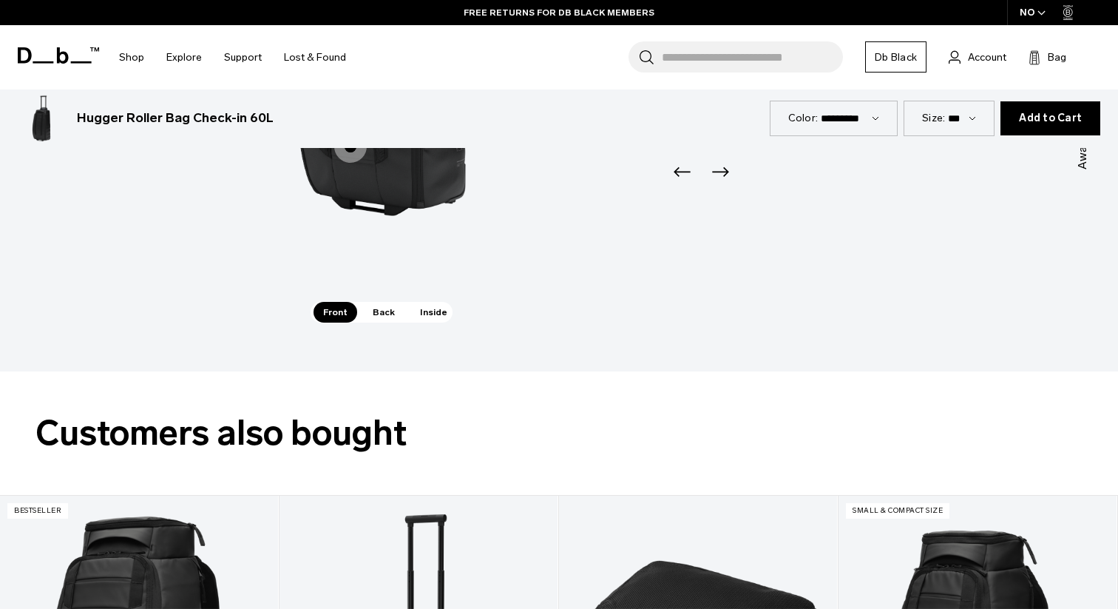
scroll to position [2164, 0]
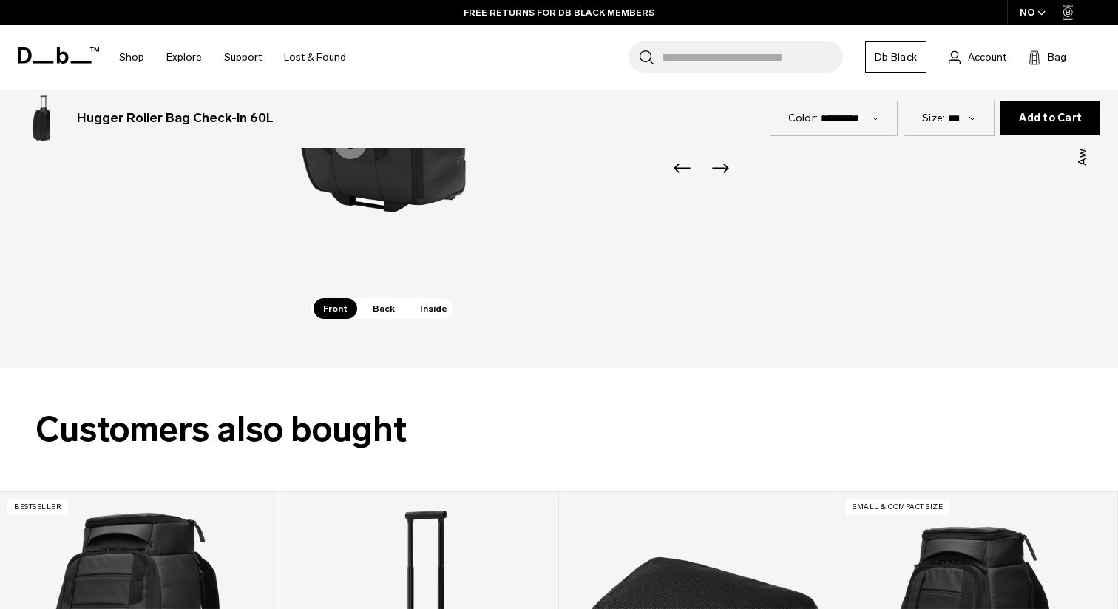
click at [377, 312] on span "Back" at bounding box center [383, 308] width 41 height 21
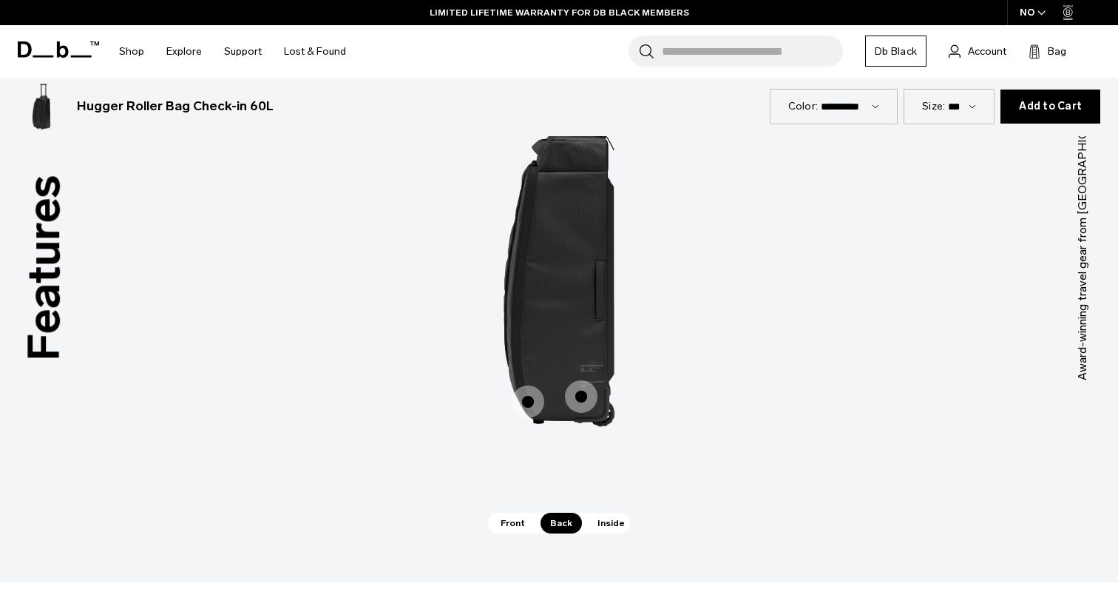
scroll to position [1942, 0]
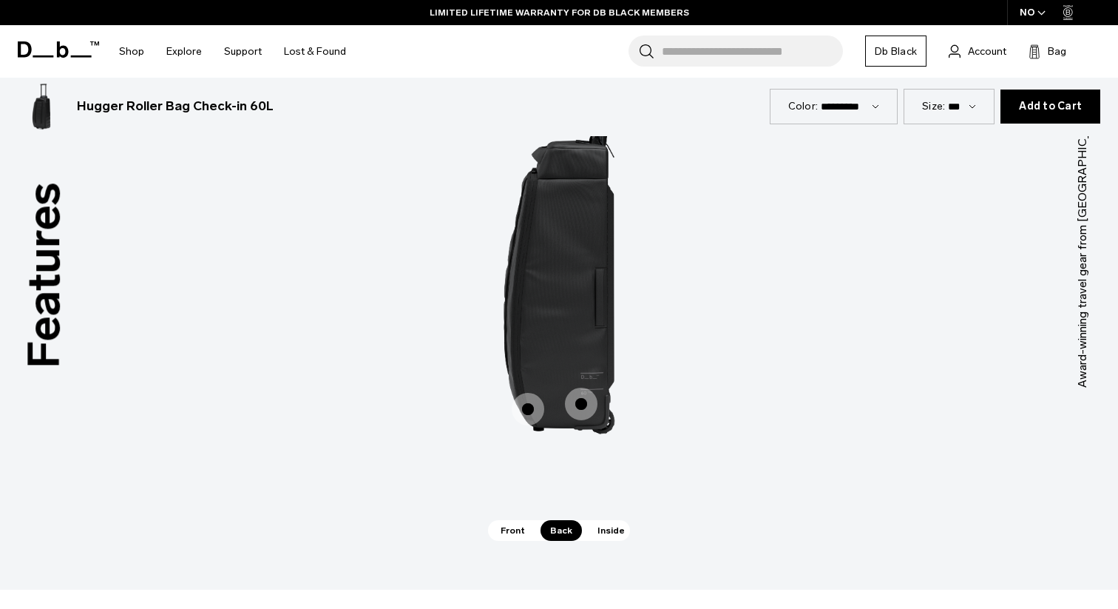
click at [531, 408] on span "2 / 3" at bounding box center [528, 409] width 33 height 33
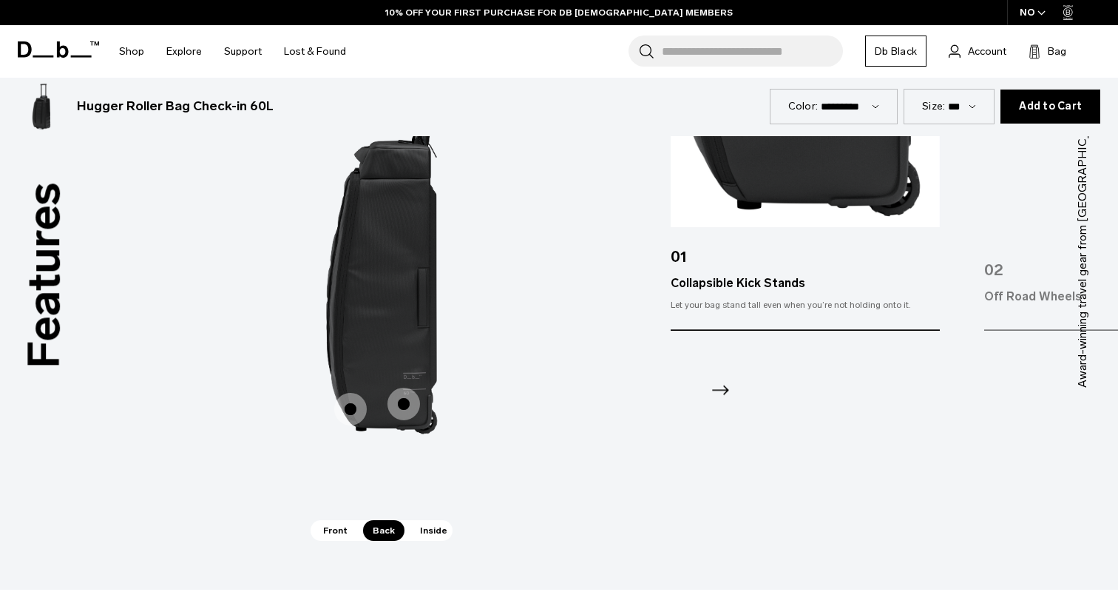
click at [417, 405] on span "2 / 3" at bounding box center [404, 404] width 33 height 33
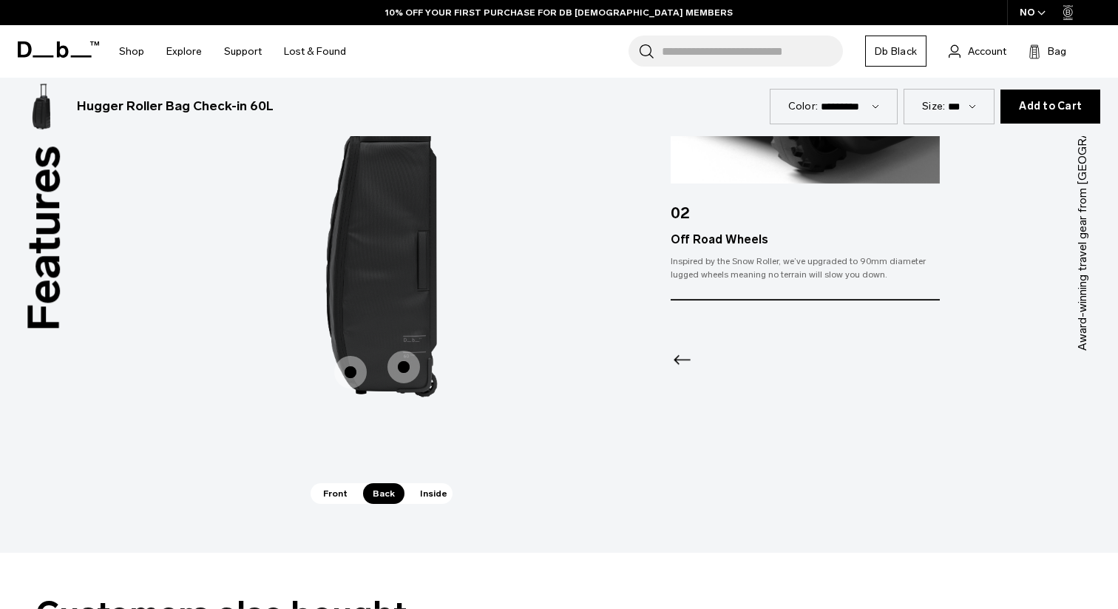
scroll to position [1978, 0]
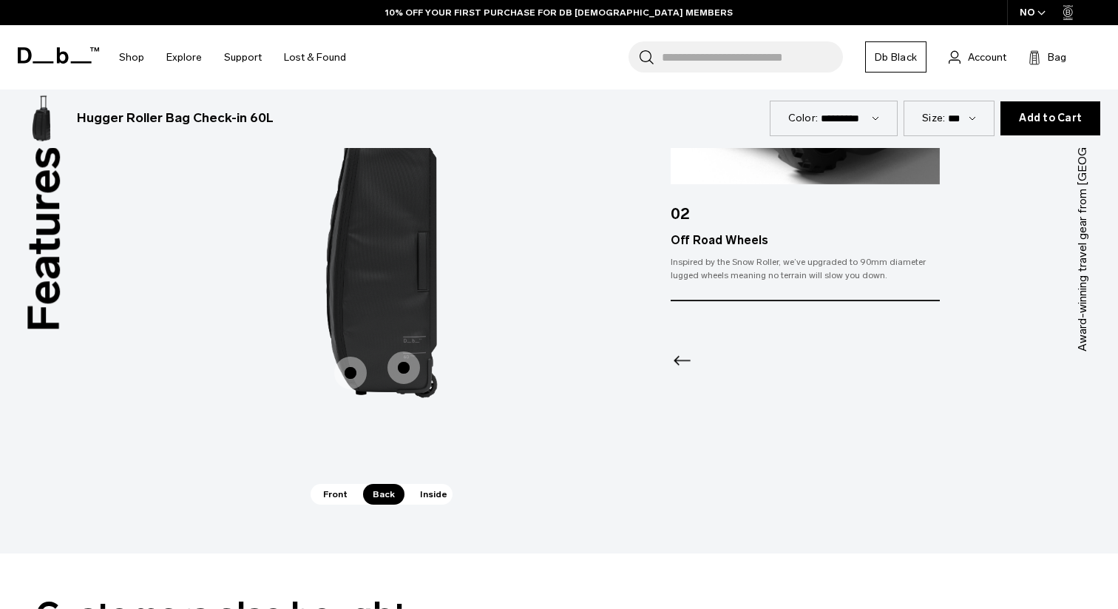
click at [436, 497] on span "Inside" at bounding box center [433, 494] width 47 height 21
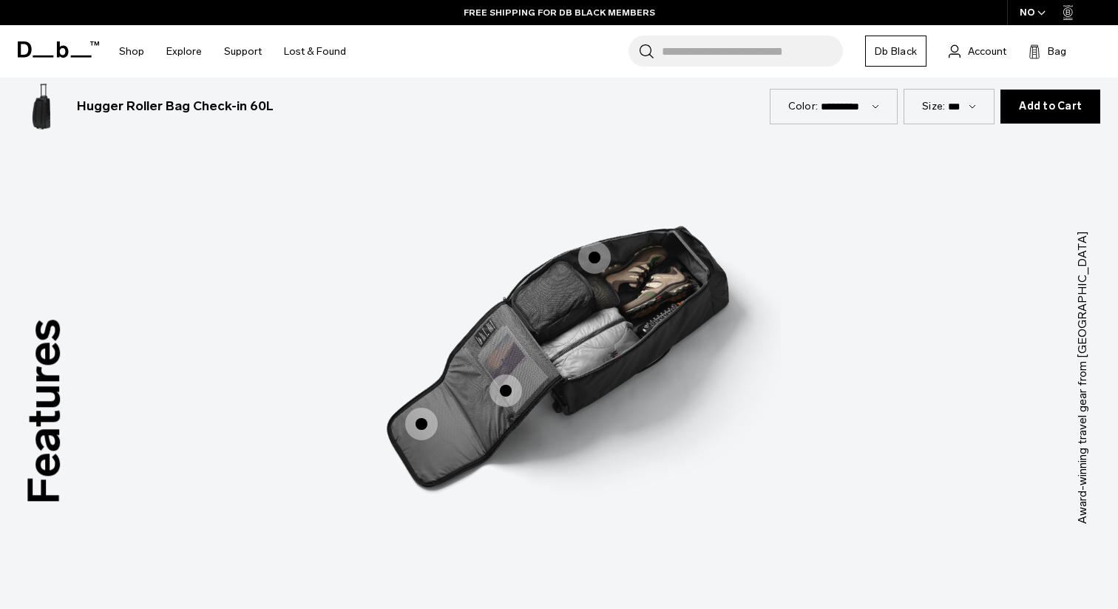
scroll to position [1797, 0]
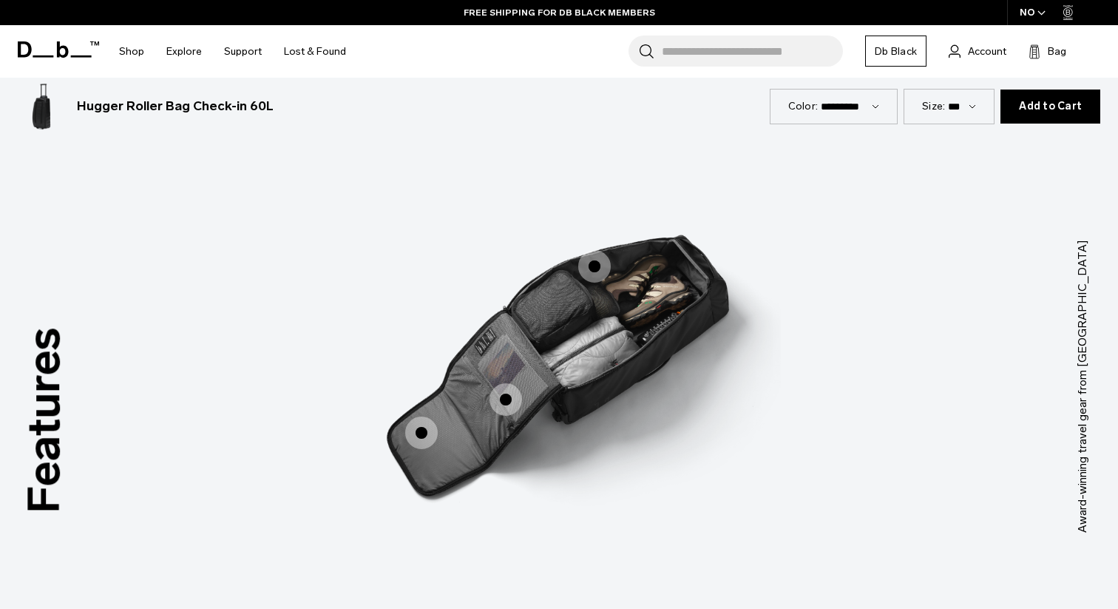
click at [416, 447] on span "3 / 3" at bounding box center [421, 432] width 33 height 33
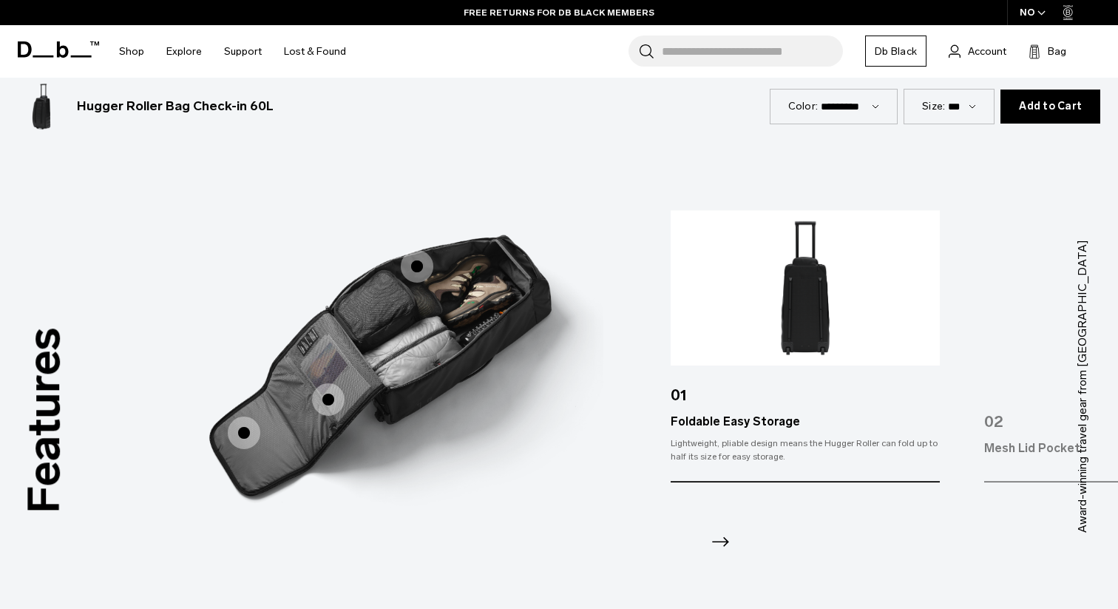
click at [322, 397] on span "3 / 3" at bounding box center [328, 399] width 33 height 33
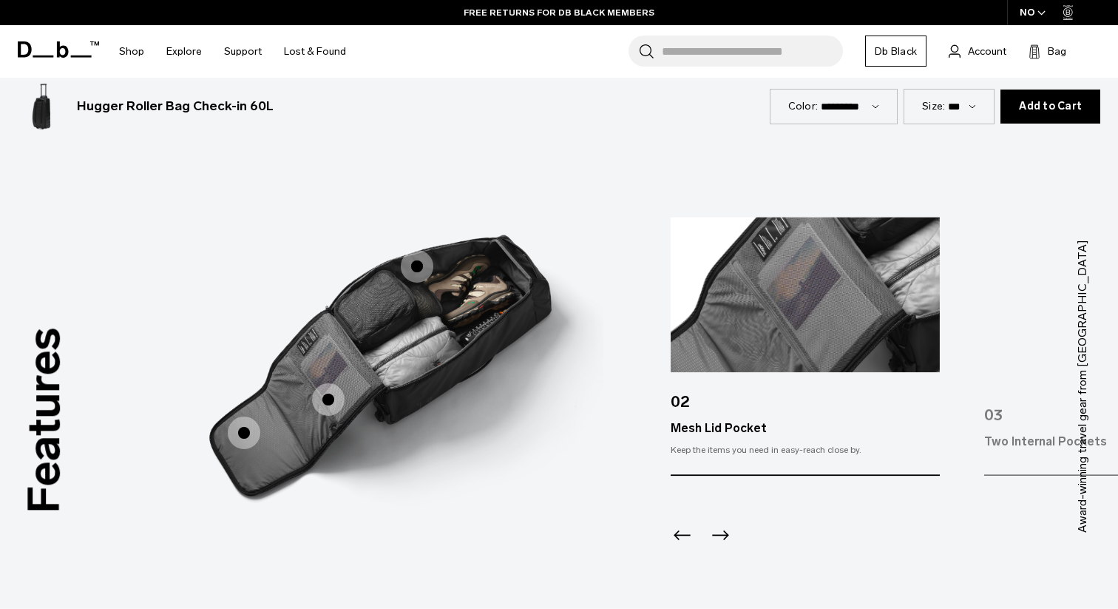
click at [419, 277] on span "3 / 3" at bounding box center [417, 266] width 33 height 33
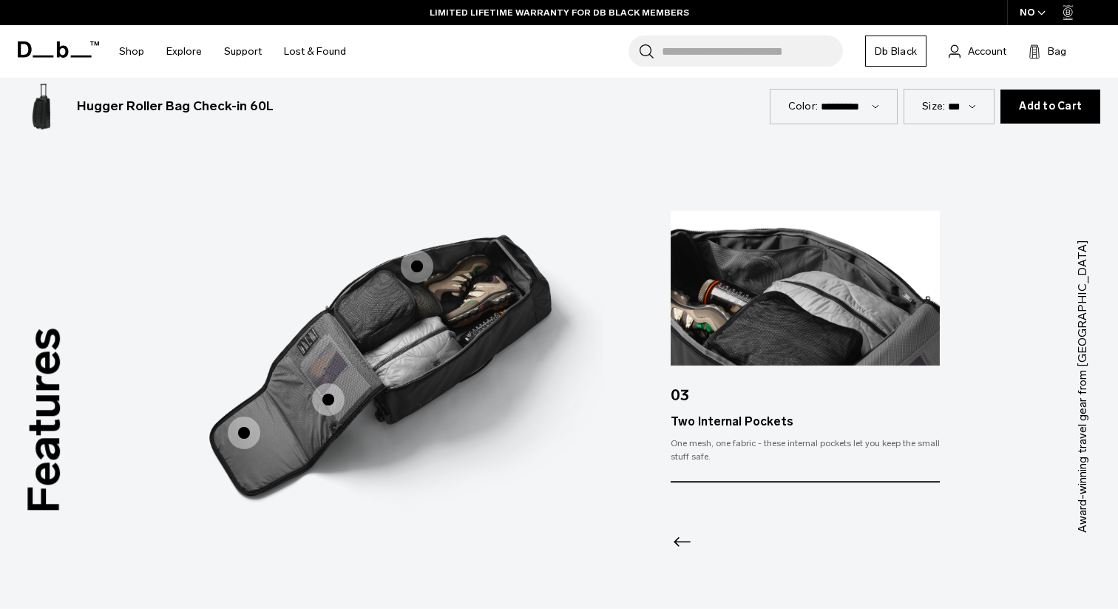
click at [500, 391] on img "3 / 3" at bounding box center [382, 364] width 444 height 555
click at [410, 274] on span "3 / 3" at bounding box center [417, 266] width 33 height 33
click at [476, 388] on img "3 / 3" at bounding box center [382, 364] width 444 height 555
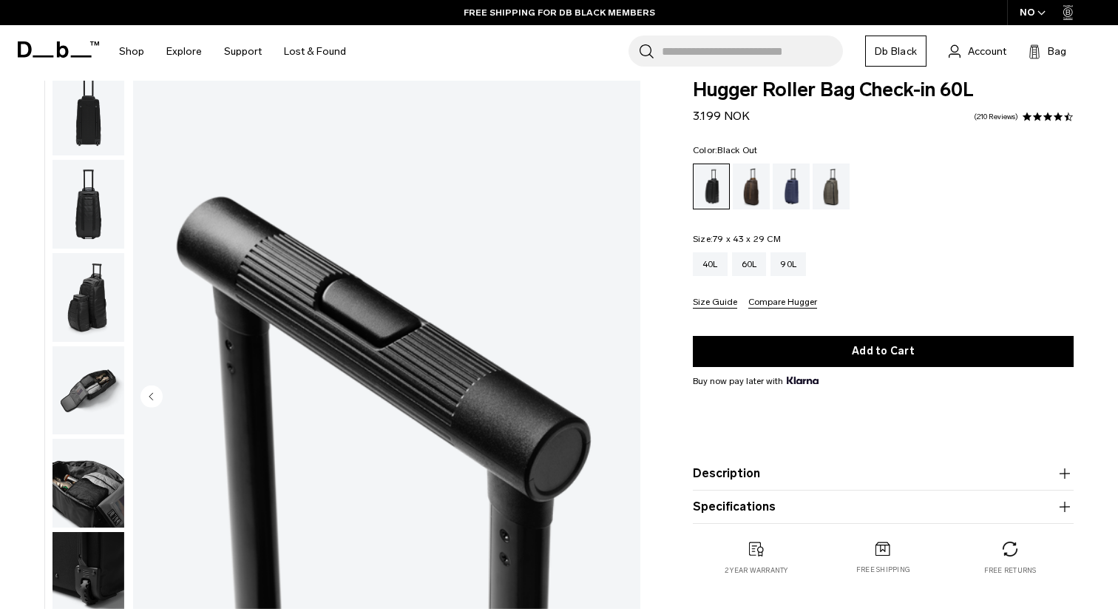
scroll to position [0, 0]
